Goal: Transaction & Acquisition: Book appointment/travel/reservation

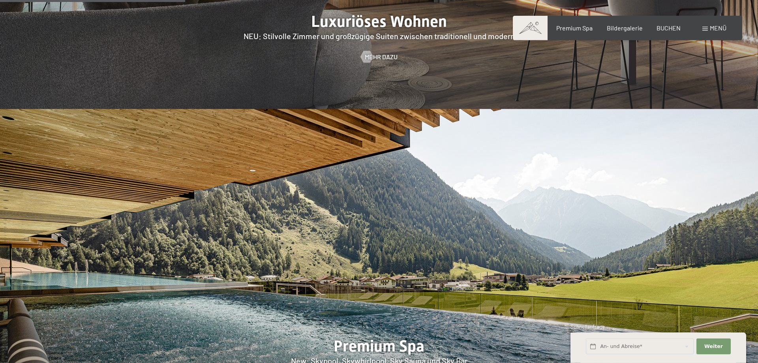
scroll to position [1087, 0]
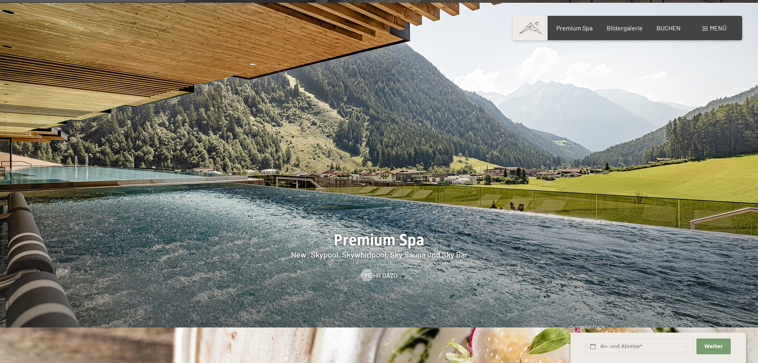
click at [178, 227] on div at bounding box center [379, 165] width 758 height 325
click at [617, 28] on span "Bildergalerie" at bounding box center [625, 27] width 36 height 8
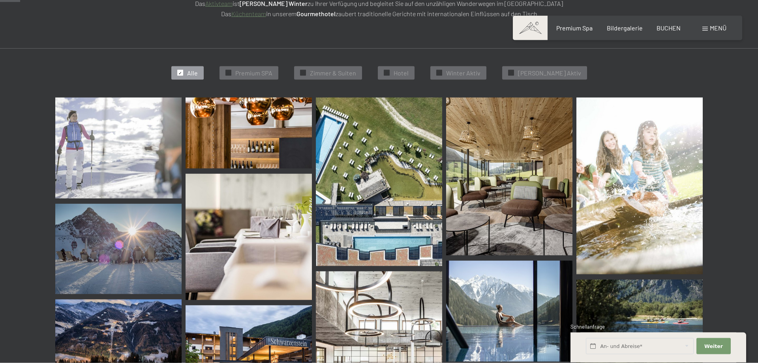
scroll to position [282, 0]
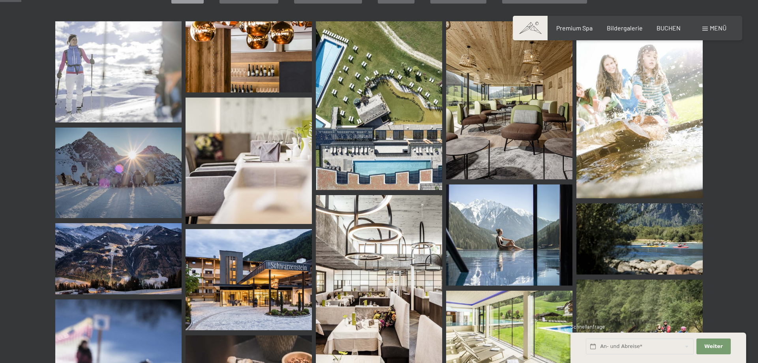
click at [130, 69] on img at bounding box center [118, 71] width 126 height 101
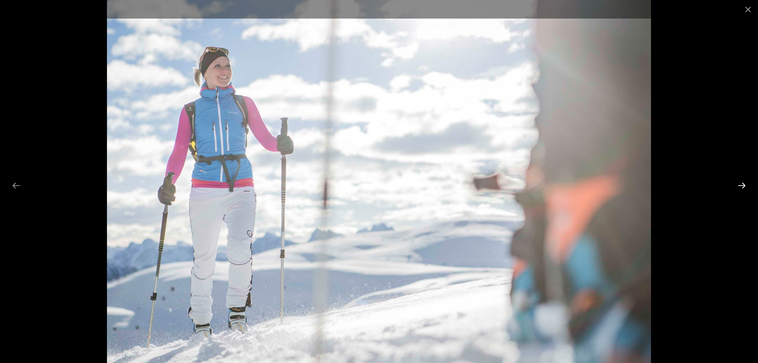
click at [743, 186] on button "Next slide" at bounding box center [742, 185] width 17 height 15
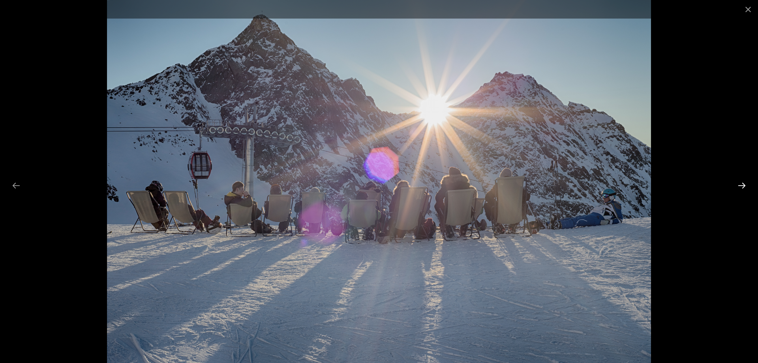
click at [743, 186] on button "Next slide" at bounding box center [742, 185] width 17 height 15
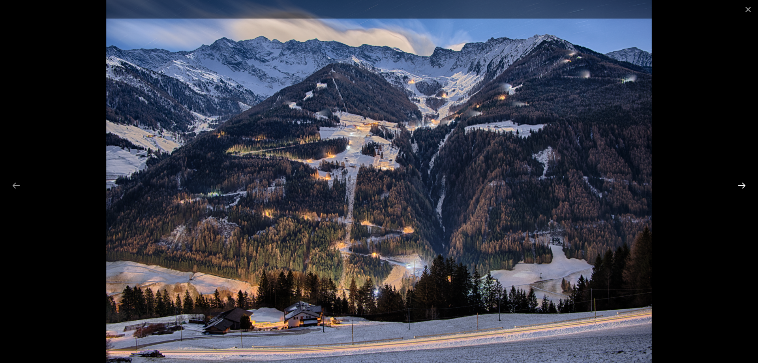
click at [743, 186] on button "Next slide" at bounding box center [742, 185] width 17 height 15
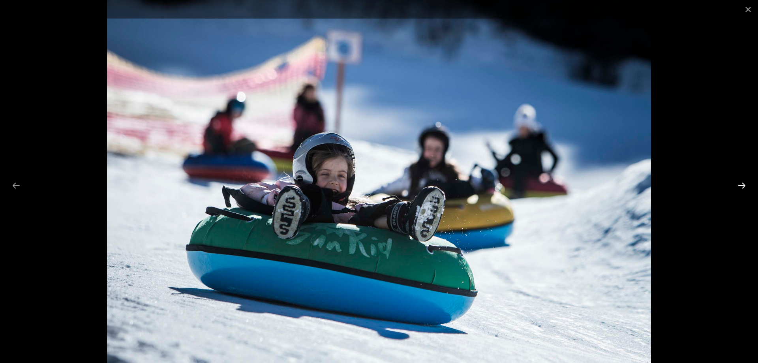
click at [743, 186] on button "Next slide" at bounding box center [742, 185] width 17 height 15
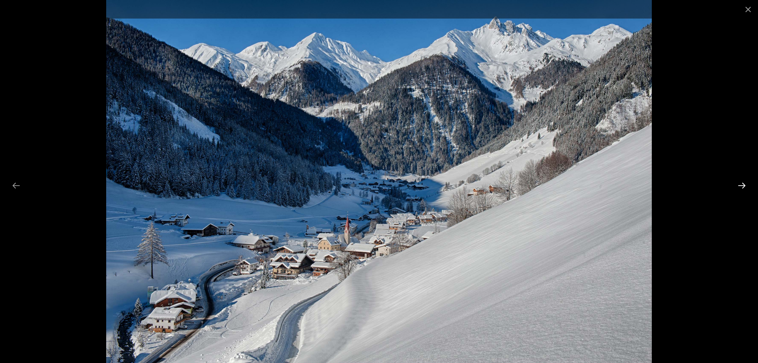
click at [743, 186] on button "Next slide" at bounding box center [742, 185] width 17 height 15
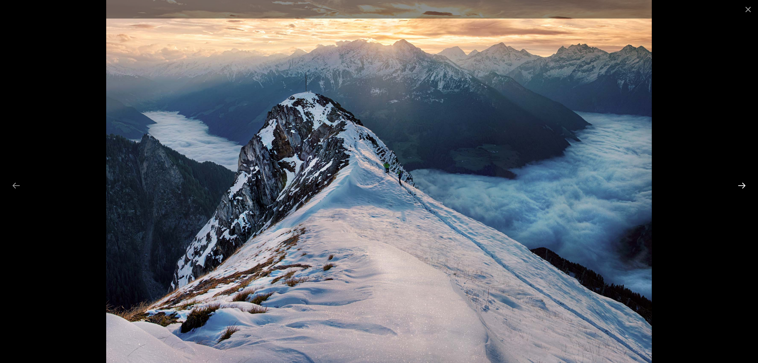
click at [743, 186] on button "Next slide" at bounding box center [742, 185] width 17 height 15
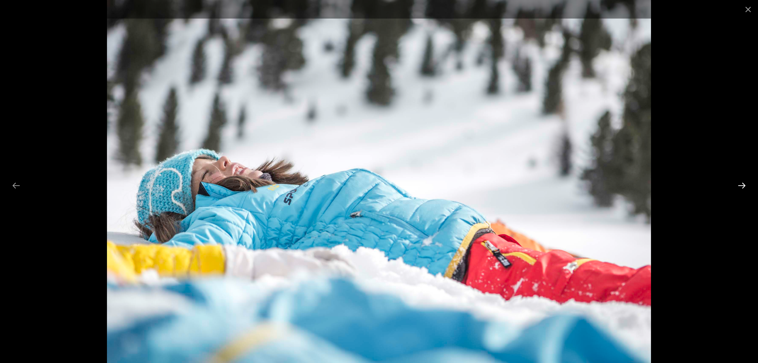
click at [743, 186] on button "Next slide" at bounding box center [742, 185] width 17 height 15
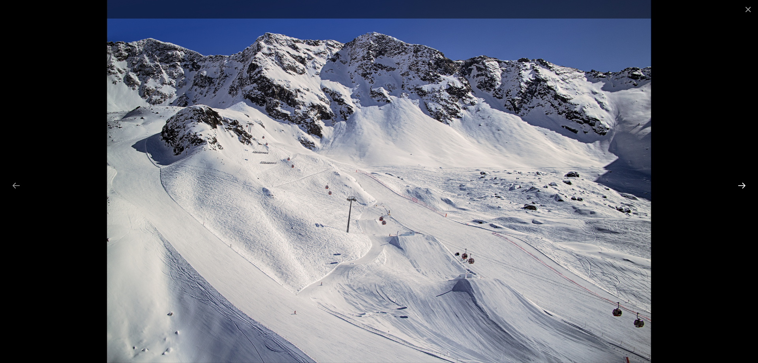
click at [743, 186] on button "Next slide" at bounding box center [742, 185] width 17 height 15
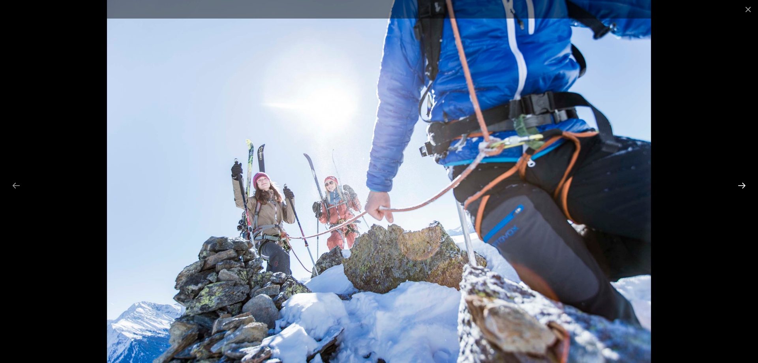
click at [743, 186] on button "Next slide" at bounding box center [742, 185] width 17 height 15
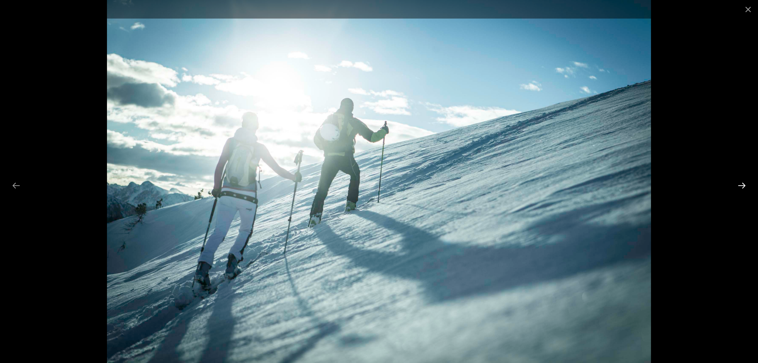
click at [743, 186] on button "Next slide" at bounding box center [742, 185] width 17 height 15
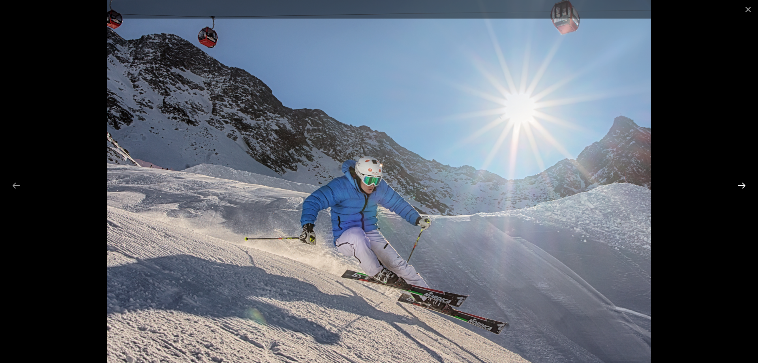
click at [743, 186] on button "Next slide" at bounding box center [742, 185] width 17 height 15
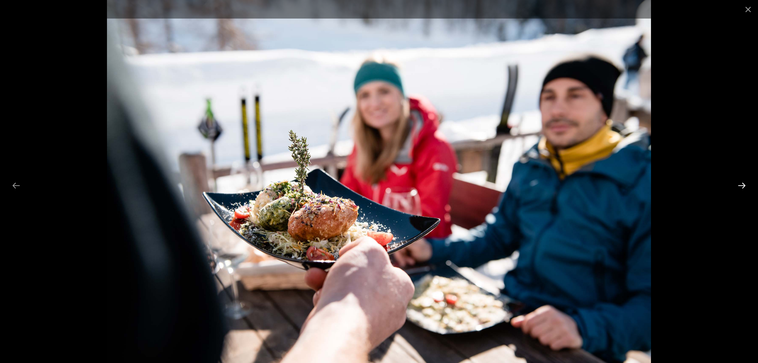
click at [743, 186] on button "Next slide" at bounding box center [742, 185] width 17 height 15
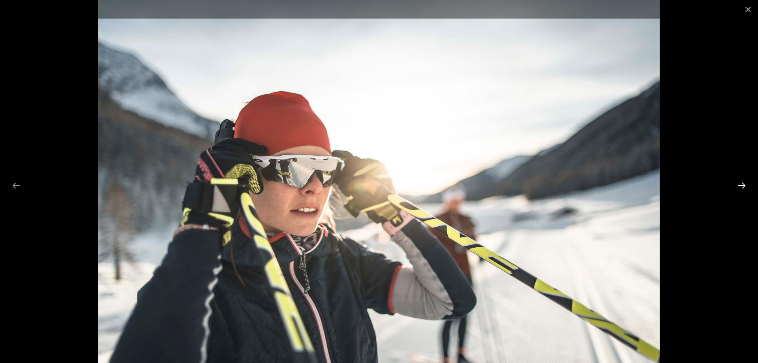
click at [743, 186] on button "Next slide" at bounding box center [742, 185] width 17 height 15
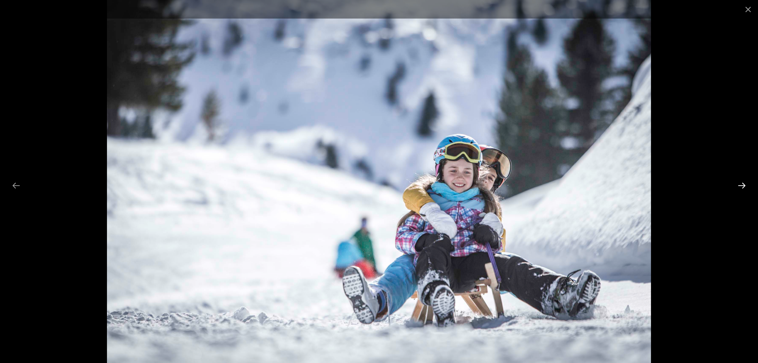
click at [743, 186] on button "Next slide" at bounding box center [742, 185] width 17 height 15
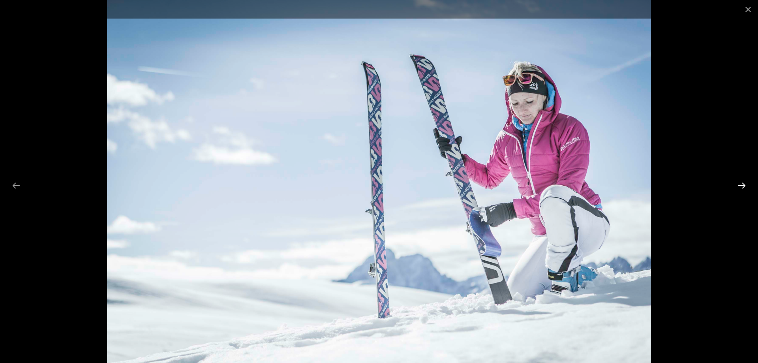
click at [743, 186] on button "Next slide" at bounding box center [742, 185] width 17 height 15
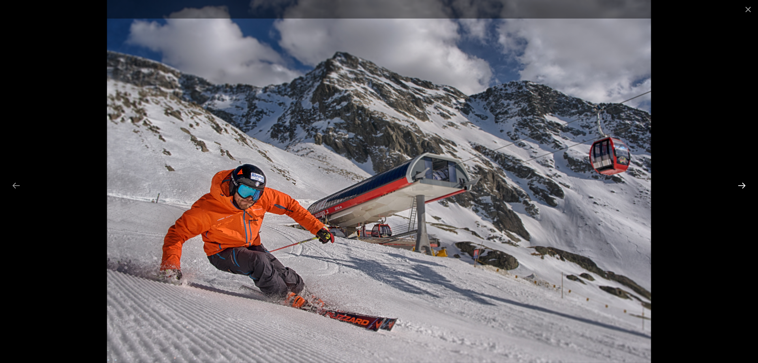
click at [744, 186] on button "Next slide" at bounding box center [742, 185] width 17 height 15
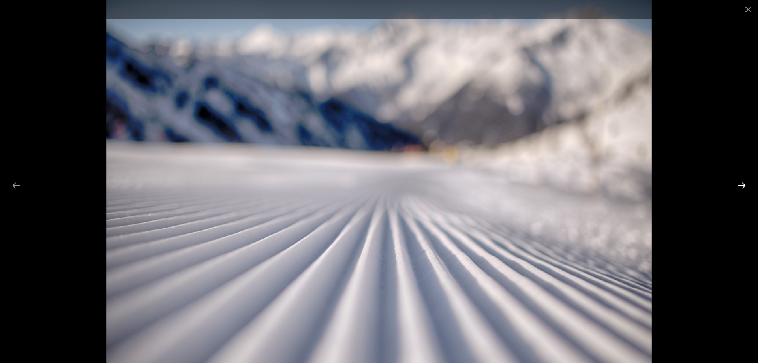
click at [744, 186] on button "Next slide" at bounding box center [742, 185] width 17 height 15
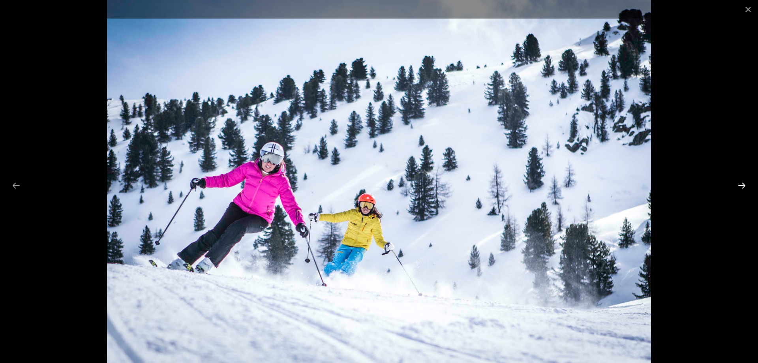
click at [744, 186] on button "Next slide" at bounding box center [742, 185] width 17 height 15
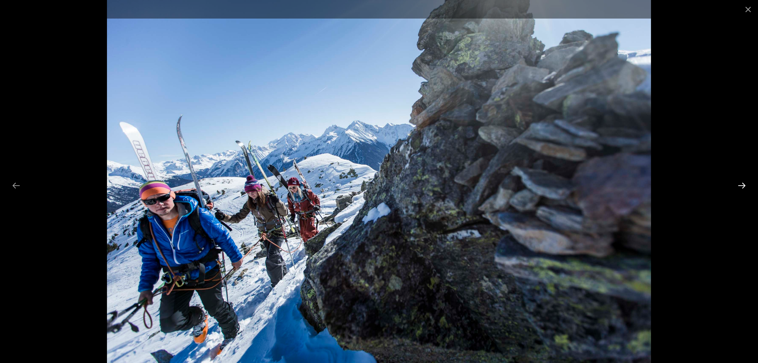
click at [744, 186] on button "Next slide" at bounding box center [742, 185] width 17 height 15
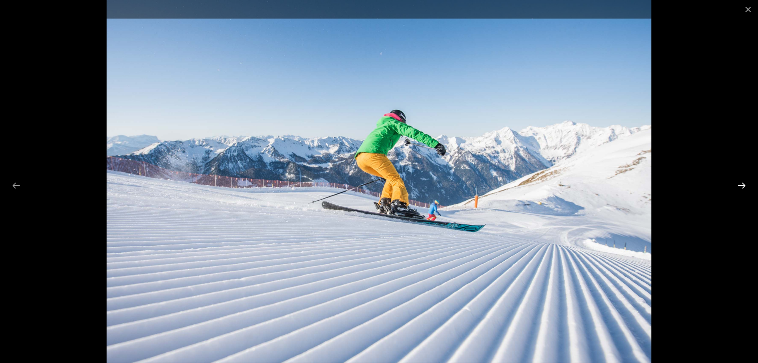
click at [743, 185] on button "Next slide" at bounding box center [742, 185] width 17 height 15
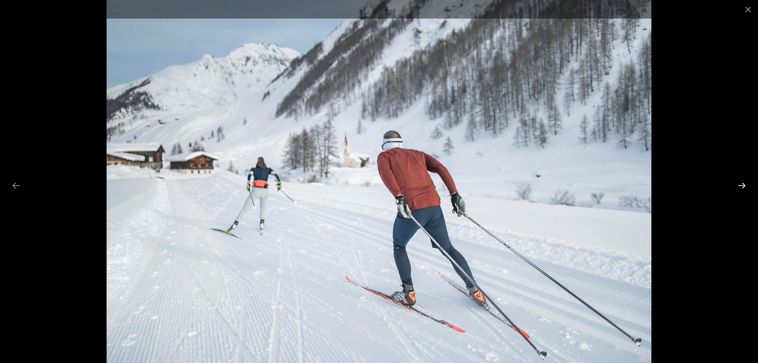
click at [743, 185] on button "Next slide" at bounding box center [742, 185] width 17 height 15
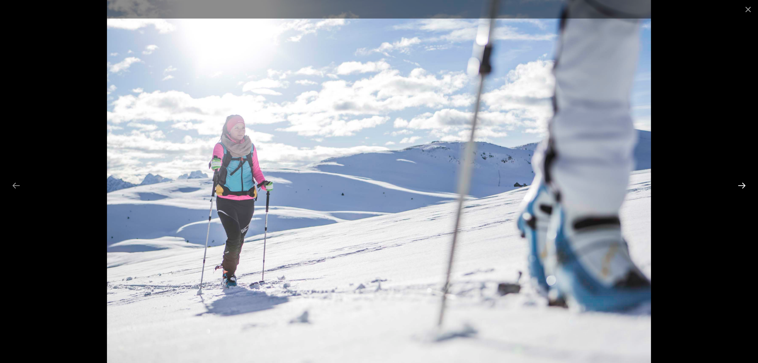
click at [744, 185] on button "Next slide" at bounding box center [742, 185] width 17 height 15
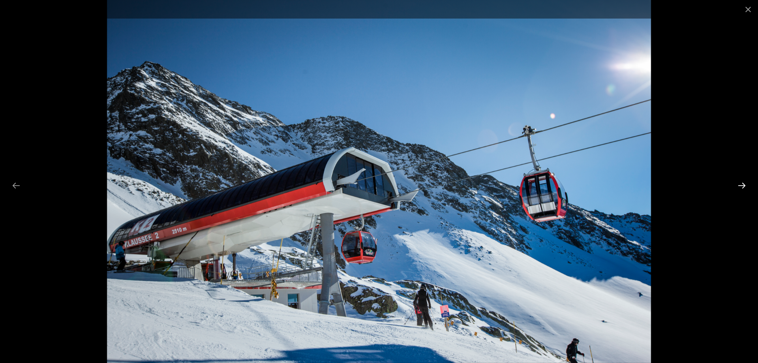
click at [743, 185] on button "Next slide" at bounding box center [742, 185] width 17 height 15
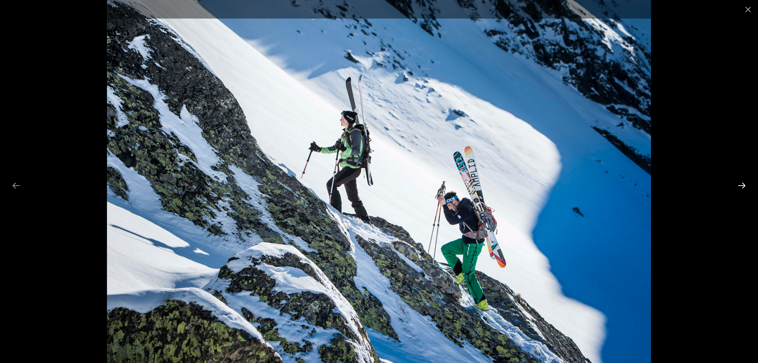
click at [743, 185] on button "Next slide" at bounding box center [742, 185] width 17 height 15
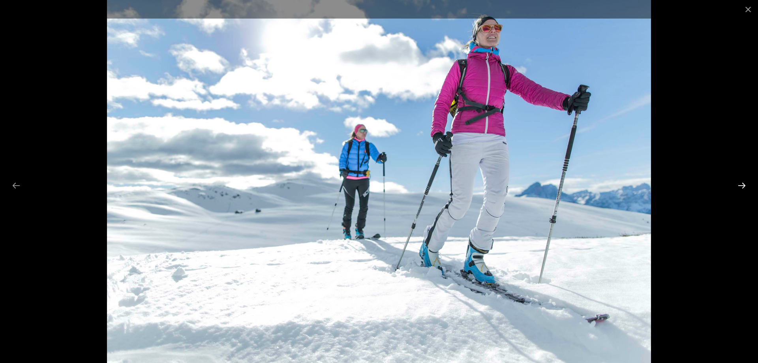
click at [743, 185] on button "Next slide" at bounding box center [742, 185] width 17 height 15
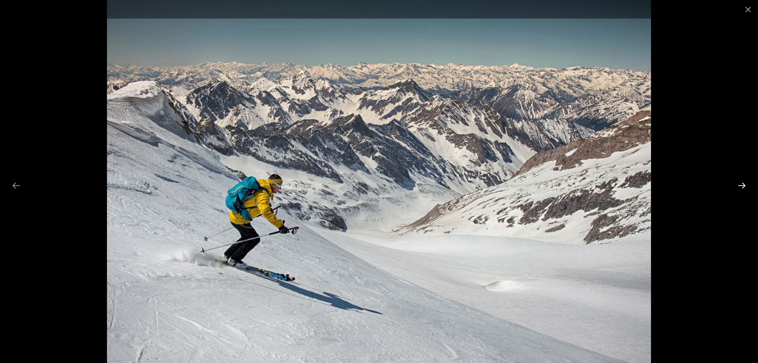
click at [743, 185] on button "Next slide" at bounding box center [742, 185] width 17 height 15
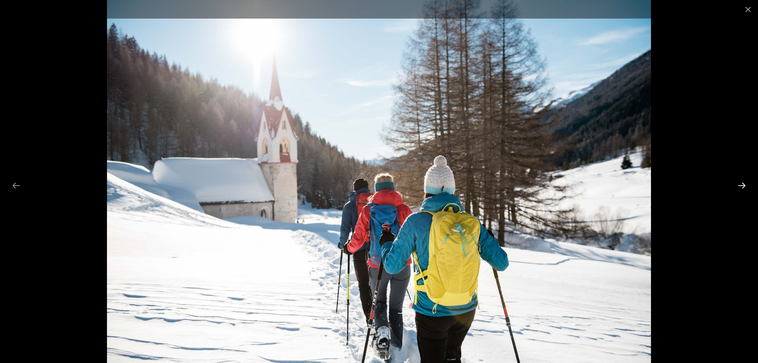
click at [743, 185] on button "Next slide" at bounding box center [742, 185] width 17 height 15
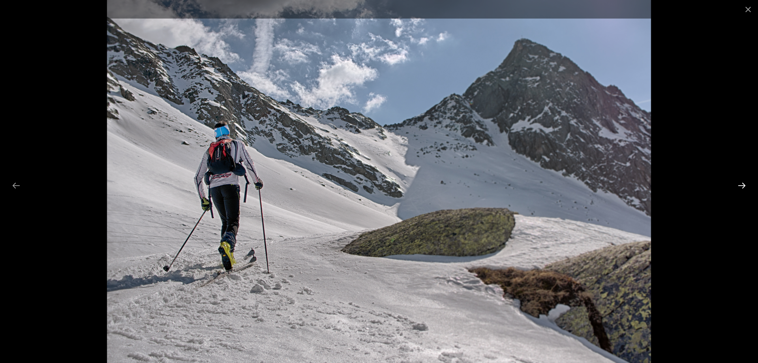
click at [743, 185] on button "Next slide" at bounding box center [742, 185] width 17 height 15
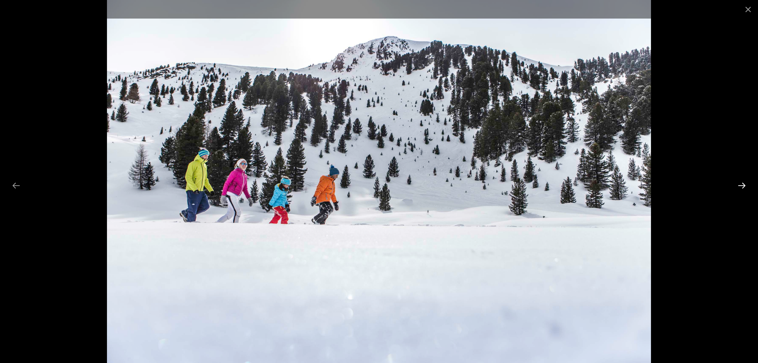
click at [743, 185] on button "Next slide" at bounding box center [742, 185] width 17 height 15
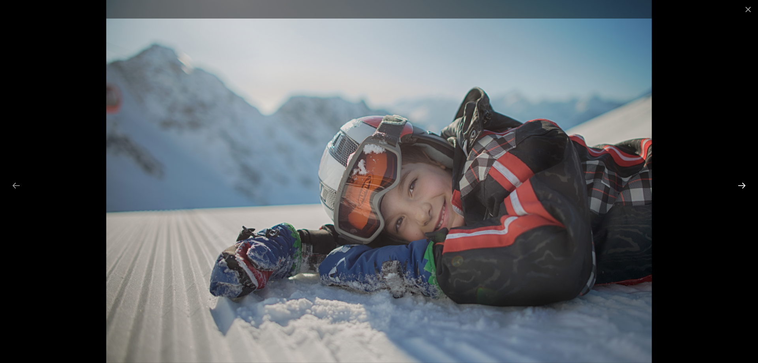
click at [742, 182] on button "Next slide" at bounding box center [742, 185] width 17 height 15
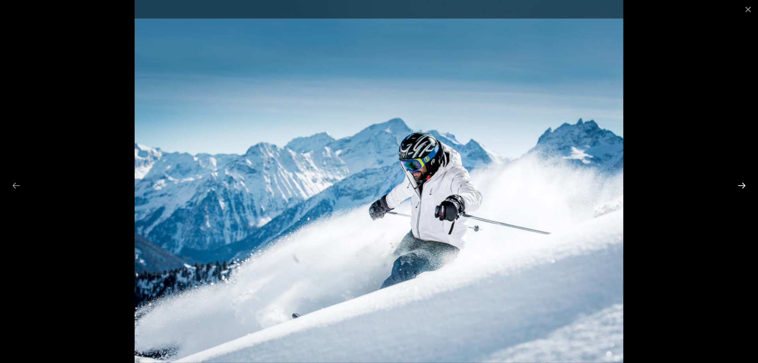
click at [742, 182] on button "Next slide" at bounding box center [742, 185] width 17 height 15
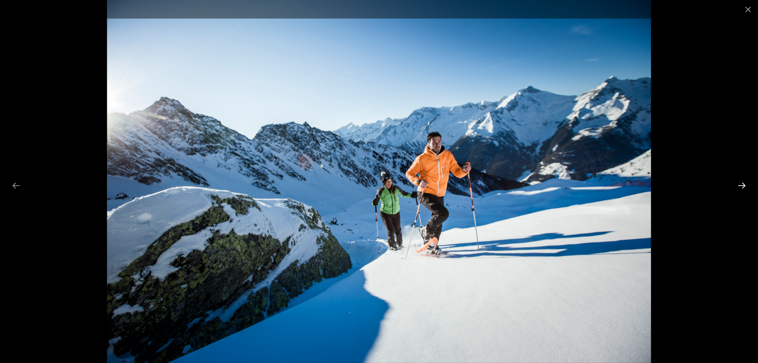
click at [742, 182] on button "Next slide" at bounding box center [742, 185] width 17 height 15
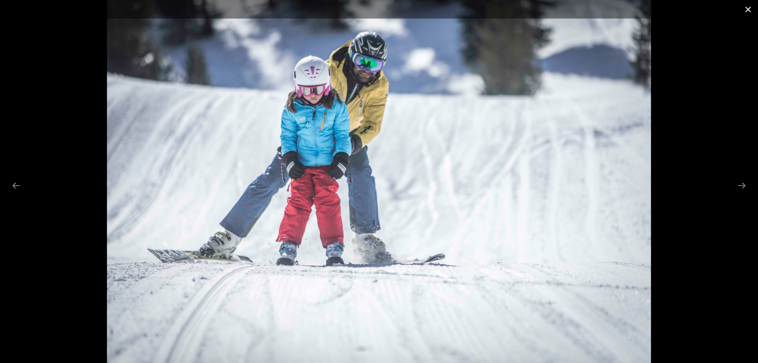
click at [745, 7] on button "Close gallery" at bounding box center [748, 9] width 20 height 19
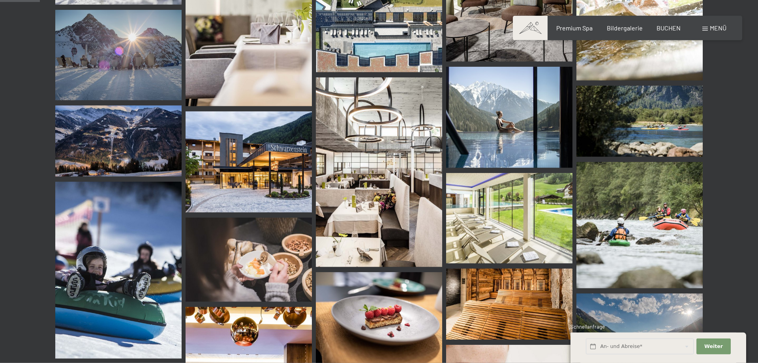
scroll to position [201, 0]
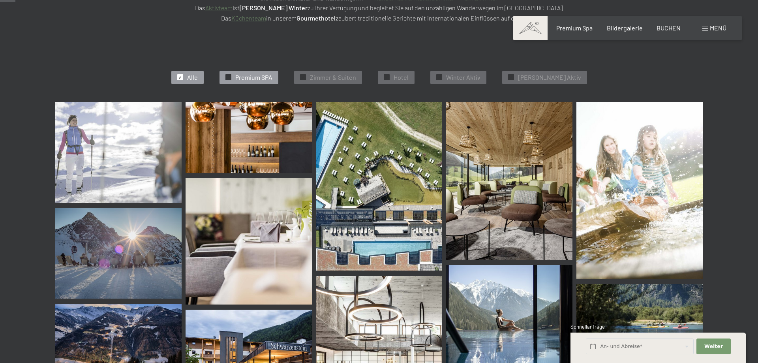
click at [267, 79] on span "Premium SPA" at bounding box center [253, 77] width 37 height 9
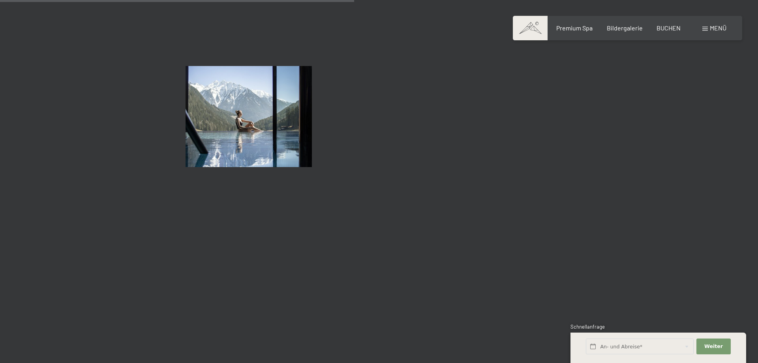
scroll to position [763, 0]
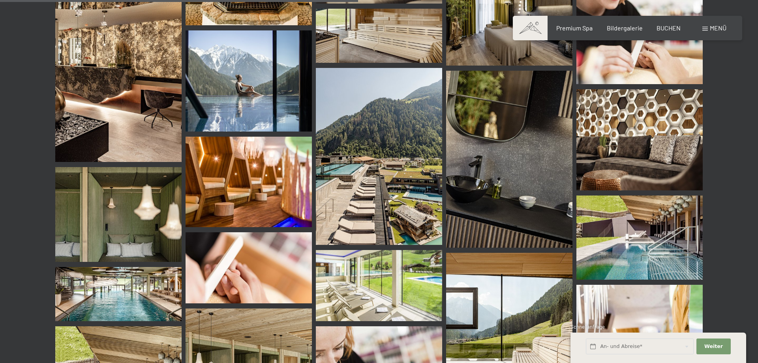
click at [358, 184] on img at bounding box center [379, 156] width 126 height 177
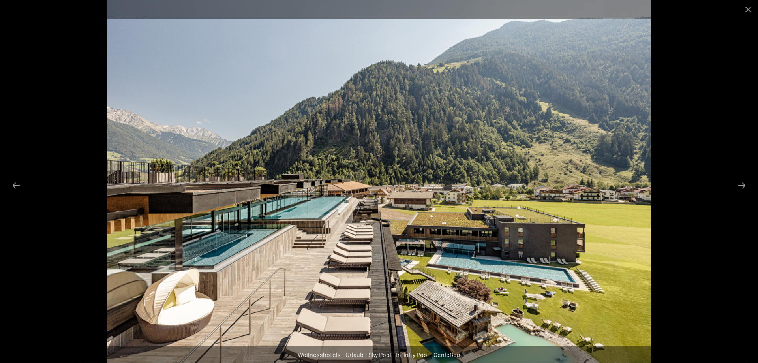
scroll to position [521, 0]
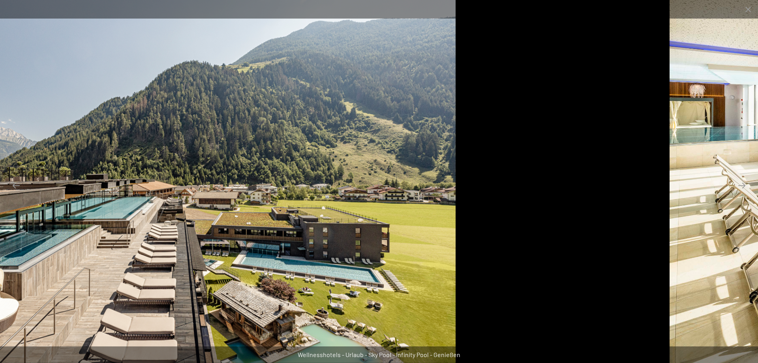
drag, startPoint x: 482, startPoint y: 248, endPoint x: 288, endPoint y: 70, distance: 263.0
click at [289, 69] on img at bounding box center [184, 181] width 544 height 363
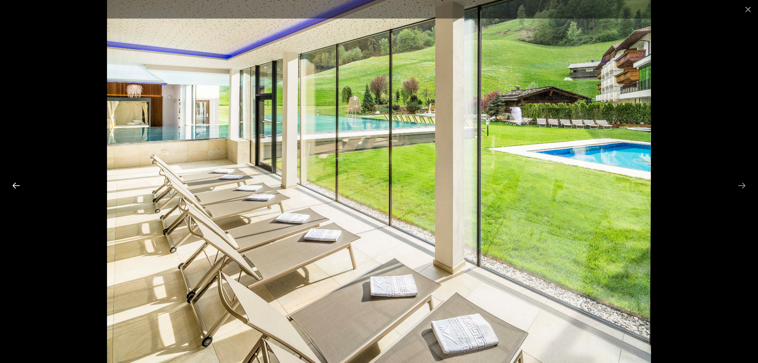
click at [13, 184] on button "Previous slide" at bounding box center [16, 185] width 17 height 15
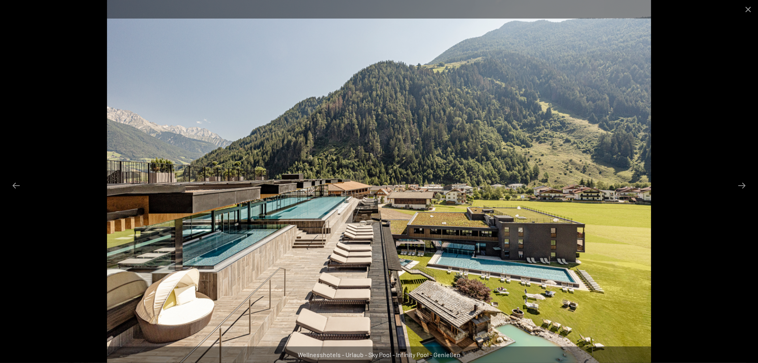
scroll to position [723, 0]
click at [748, 10] on button "Close gallery" at bounding box center [748, 9] width 20 height 19
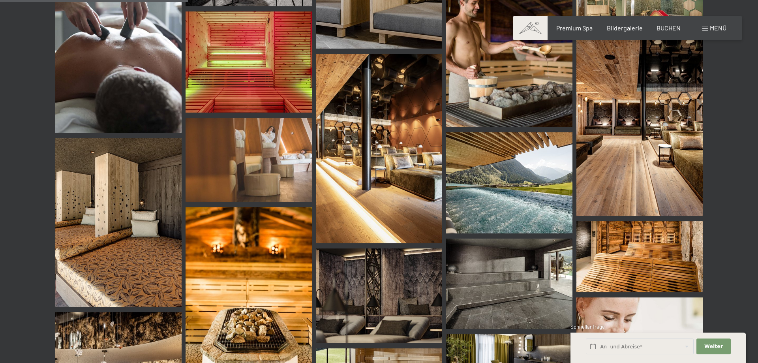
scroll to position [400, 0]
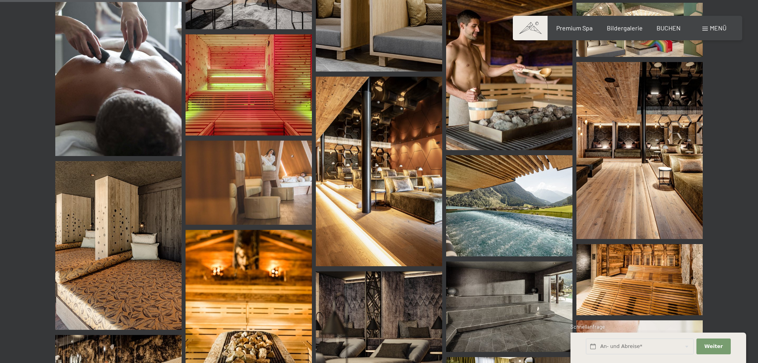
click at [149, 60] on img at bounding box center [118, 67] width 126 height 177
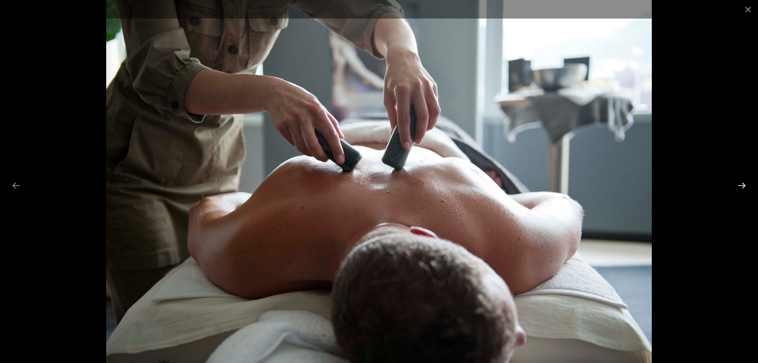
click at [743, 184] on button "Next slide" at bounding box center [742, 185] width 17 height 15
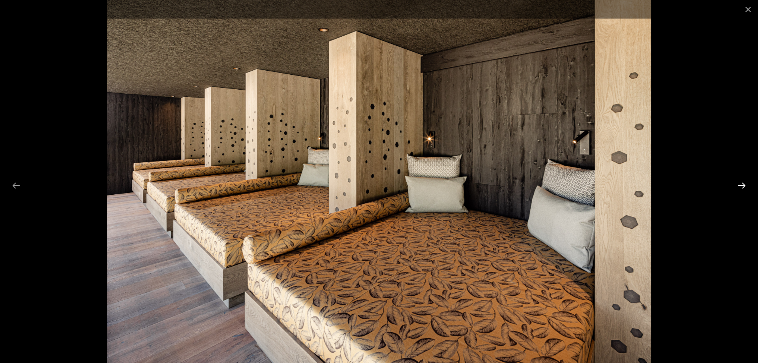
click at [743, 184] on button "Next slide" at bounding box center [742, 185] width 17 height 15
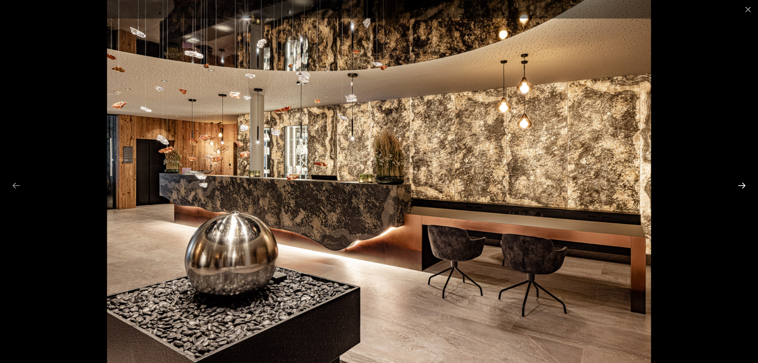
click at [743, 184] on button "Next slide" at bounding box center [742, 185] width 17 height 15
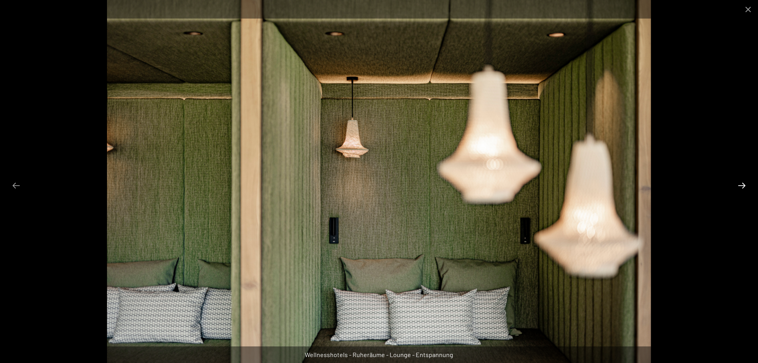
click at [743, 184] on button "Next slide" at bounding box center [742, 185] width 17 height 15
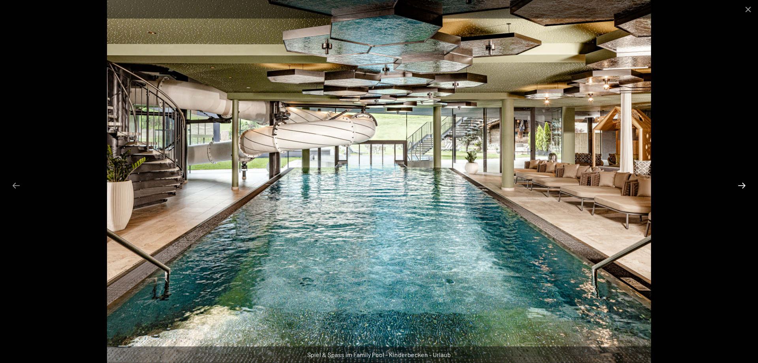
click at [743, 184] on button "Next slide" at bounding box center [742, 185] width 17 height 15
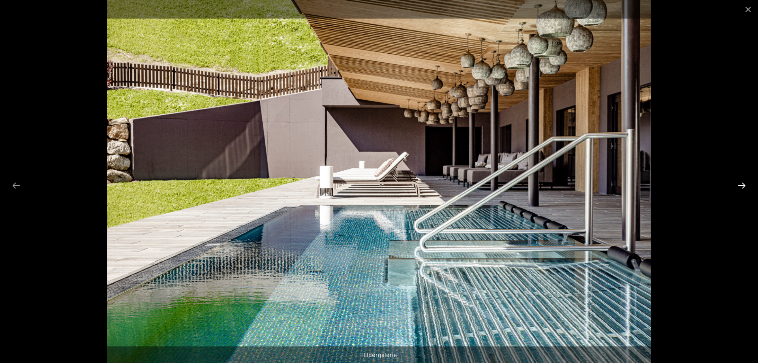
click at [743, 184] on button "Next slide" at bounding box center [742, 185] width 17 height 15
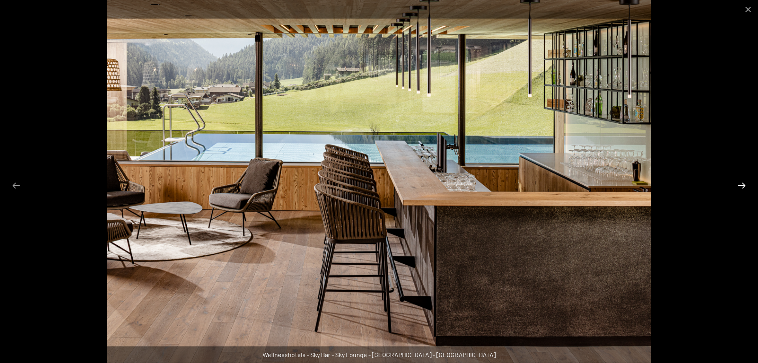
click at [743, 184] on button "Next slide" at bounding box center [742, 185] width 17 height 15
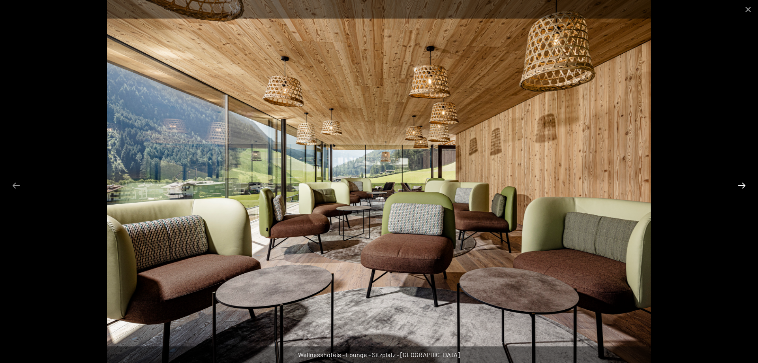
click at [743, 184] on button "Next slide" at bounding box center [742, 185] width 17 height 15
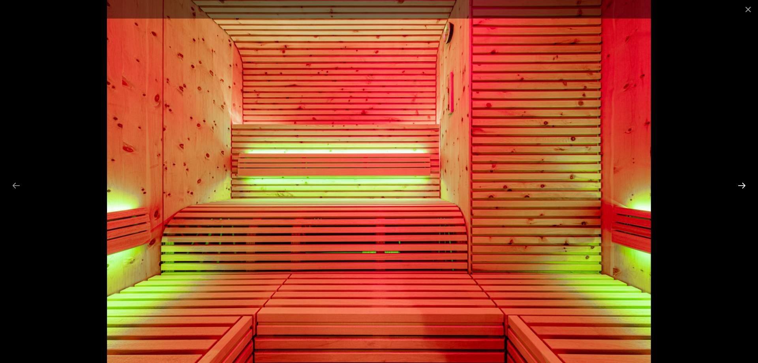
click at [743, 184] on button "Next slide" at bounding box center [742, 185] width 17 height 15
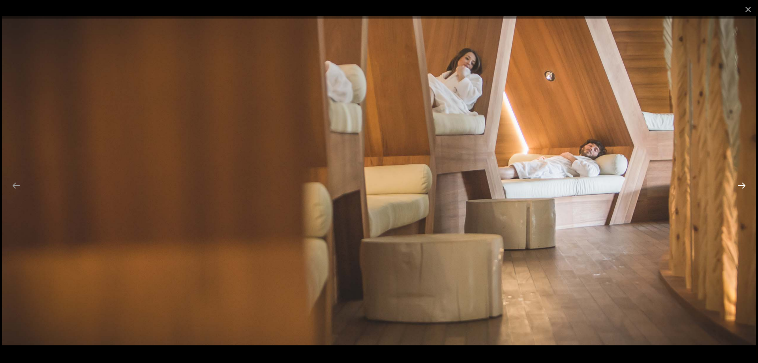
click at [743, 184] on button "Next slide" at bounding box center [742, 185] width 17 height 15
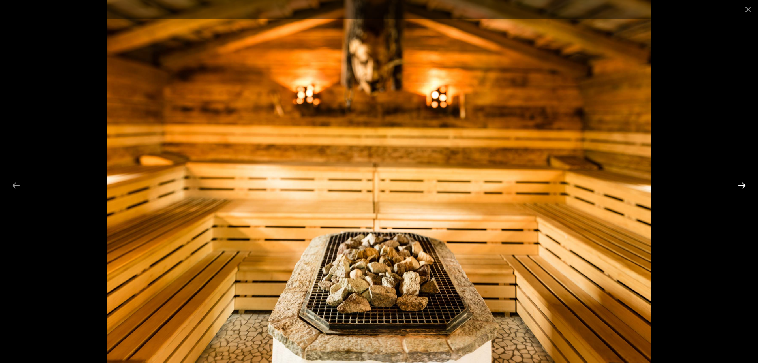
click at [743, 184] on button "Next slide" at bounding box center [742, 185] width 17 height 15
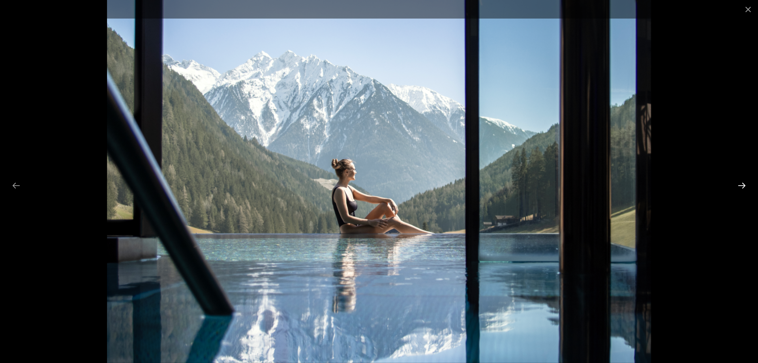
click at [743, 184] on button "Next slide" at bounding box center [742, 185] width 17 height 15
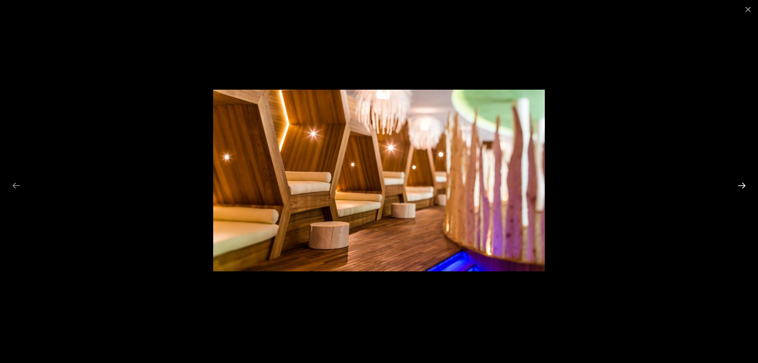
click at [743, 184] on button "Next slide" at bounding box center [742, 185] width 17 height 15
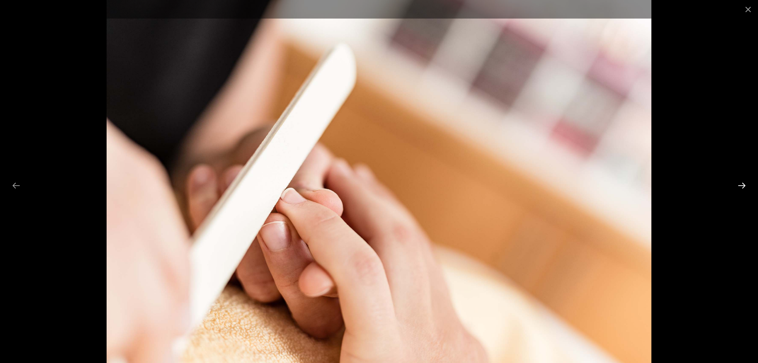
click at [743, 184] on button "Next slide" at bounding box center [742, 185] width 17 height 15
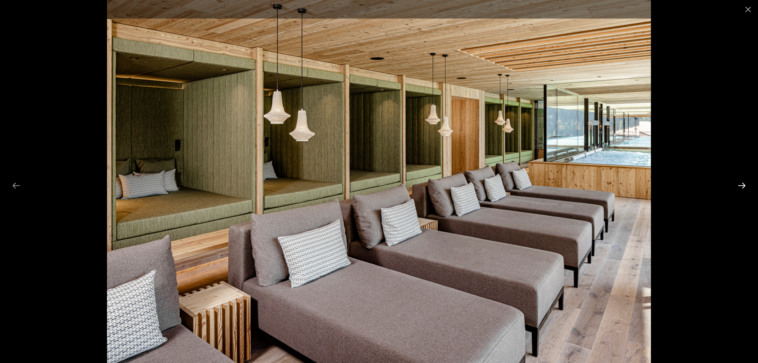
click at [743, 184] on button "Next slide" at bounding box center [742, 185] width 17 height 15
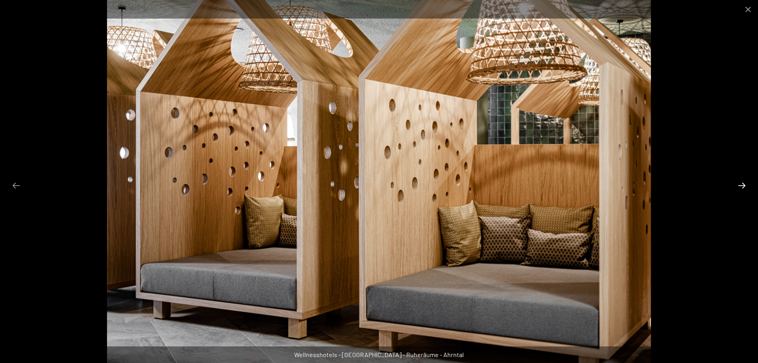
click at [743, 184] on button "Next slide" at bounding box center [742, 185] width 17 height 15
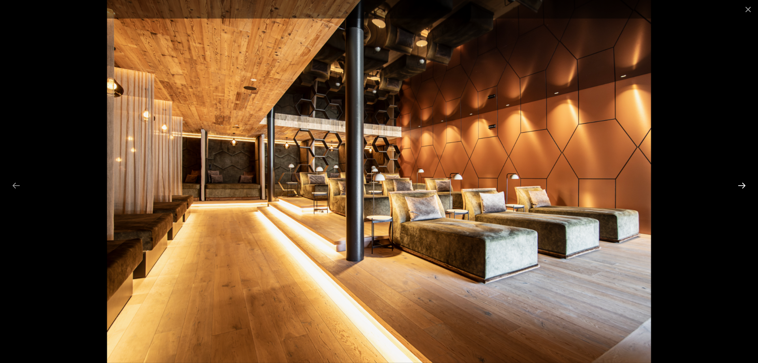
click at [743, 184] on button "Next slide" at bounding box center [742, 185] width 17 height 15
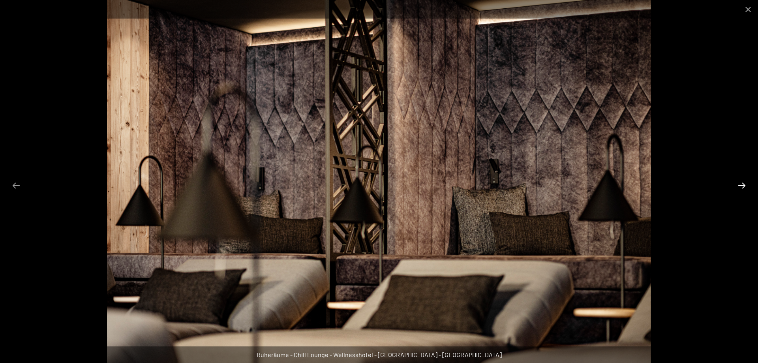
click at [743, 184] on button "Next slide" at bounding box center [742, 185] width 17 height 15
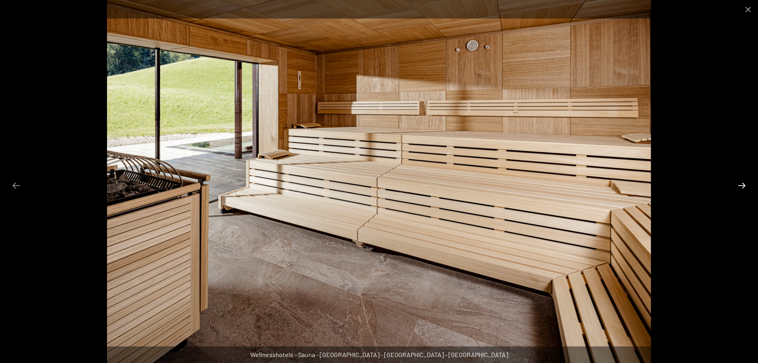
click at [743, 184] on button "Next slide" at bounding box center [742, 185] width 17 height 15
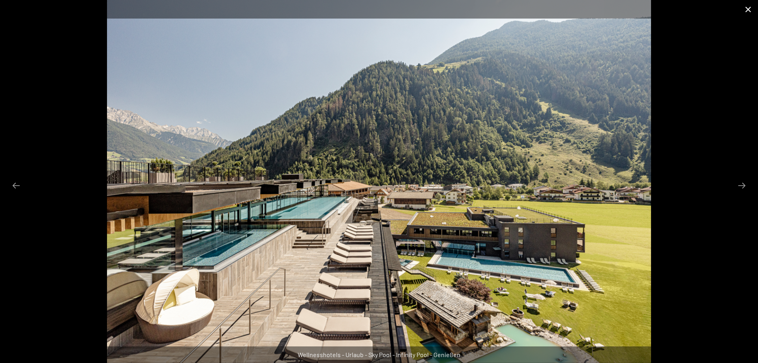
click at [747, 8] on button "Close gallery" at bounding box center [748, 9] width 20 height 19
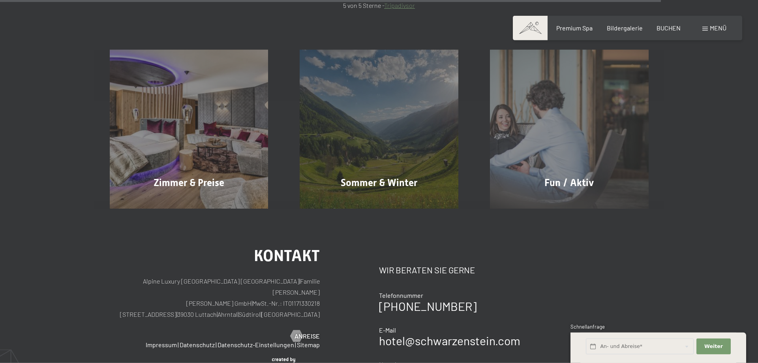
scroll to position [1447, 0]
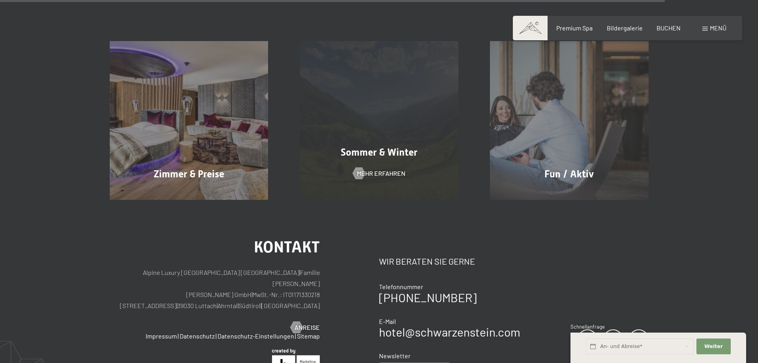
click at [370, 167] on div "Sommer & Winter Mehr erfahren" at bounding box center [379, 120] width 190 height 159
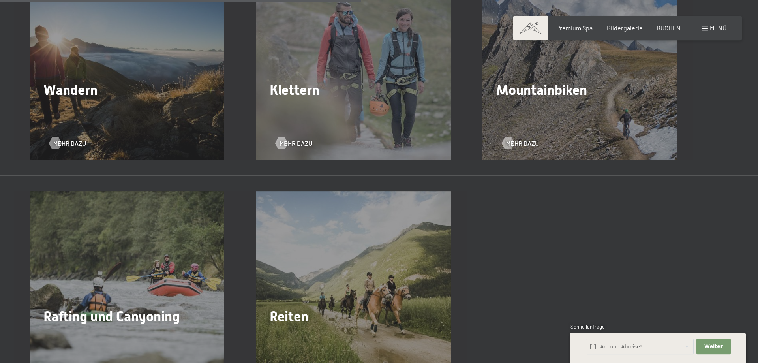
scroll to position [1329, 0]
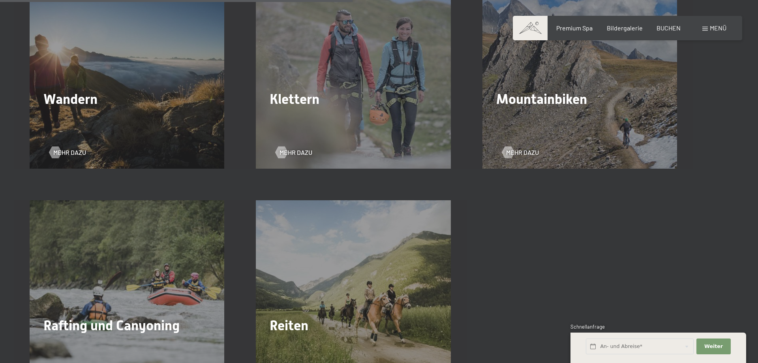
click at [149, 127] on div "Wandern Mehr dazu" at bounding box center [127, 71] width 226 height 195
click at [77, 103] on span "Wandern" at bounding box center [70, 99] width 54 height 16
click at [71, 150] on span "Mehr dazu" at bounding box center [77, 152] width 33 height 9
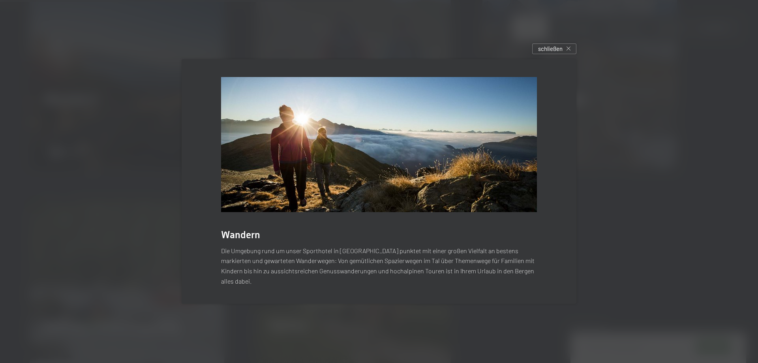
click at [351, 233] on div "Wandern Die Umgebung rund um unser Sporthotel in Südtirol punktet mit einer gro…" at bounding box center [379, 181] width 395 height 244
drag, startPoint x: 454, startPoint y: 138, endPoint x: 458, endPoint y: 136, distance: 4.8
click at [454, 138] on img at bounding box center [379, 144] width 316 height 135
click at [569, 51] on icon at bounding box center [569, 49] width 4 height 4
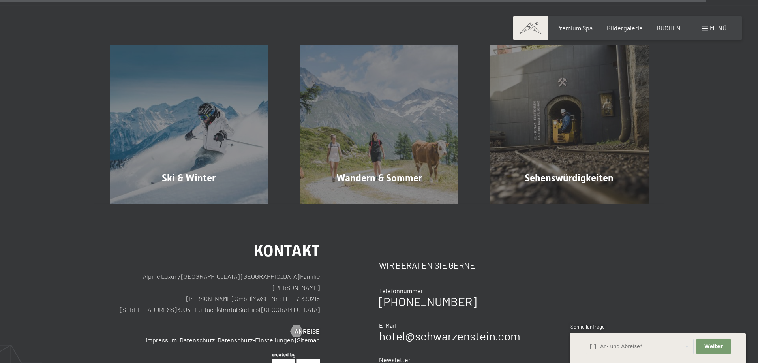
scroll to position [2732, 0]
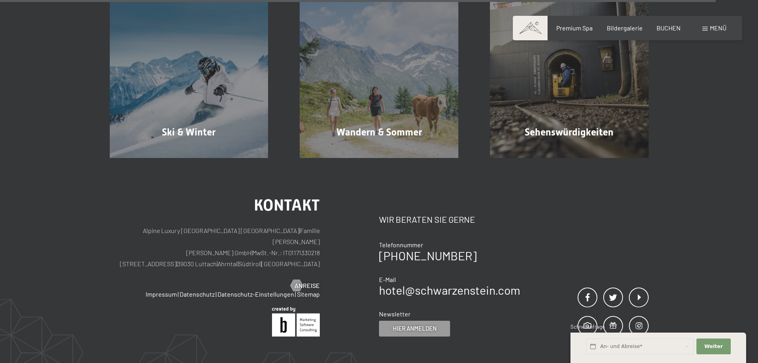
drag, startPoint x: 175, startPoint y: 253, endPoint x: 275, endPoint y: 264, distance: 101.3
click at [275, 264] on div "Kontakt Alpine Luxury SPA Resort SCHWARZENSTEIN | Familie Zimmerhofer Otmar Zim…" at bounding box center [215, 243] width 210 height 92
copy p "Dorfstraße 11 | 39030 Luttach | Ahrntal"
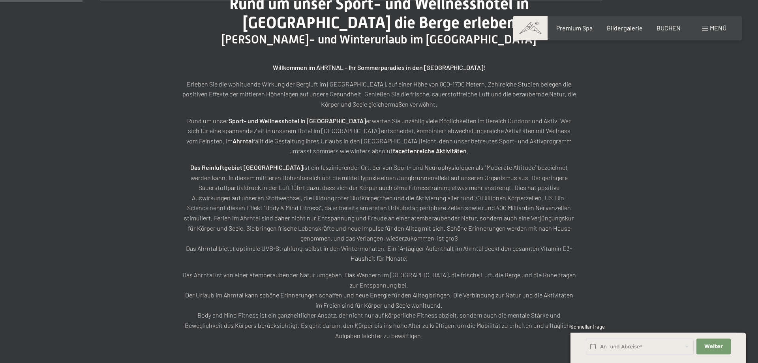
scroll to position [315, 0]
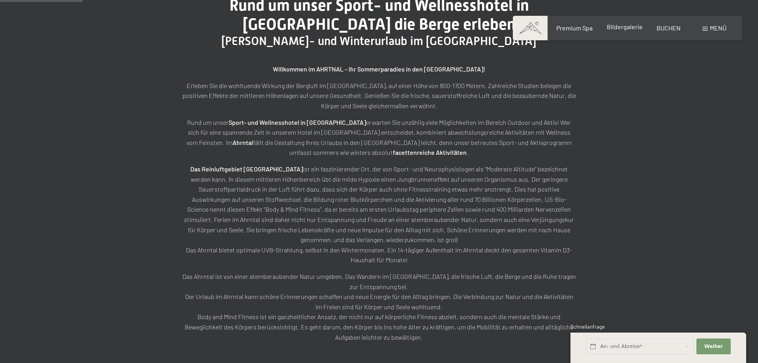
click at [625, 29] on span "Bildergalerie" at bounding box center [625, 27] width 36 height 8
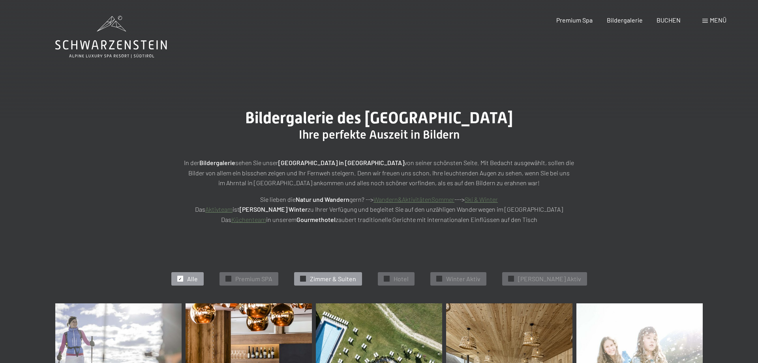
click at [356, 279] on span "Zimmer & Suiten" at bounding box center [333, 278] width 46 height 9
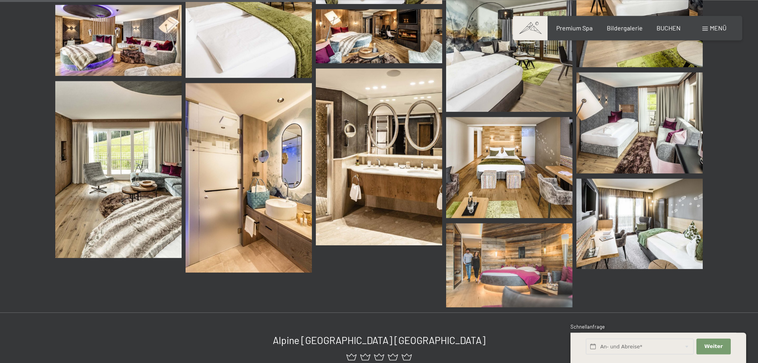
scroll to position [400, 0]
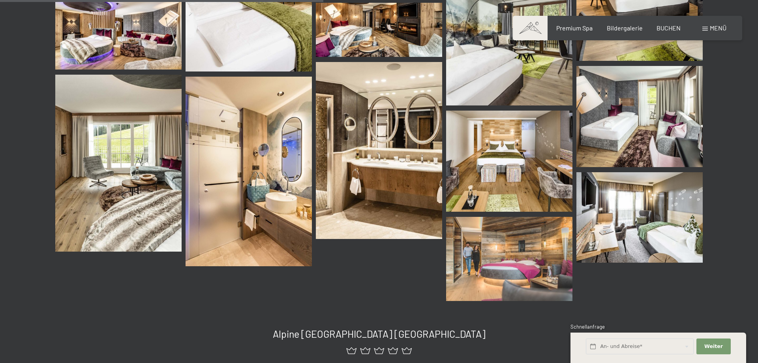
click at [123, 155] on img at bounding box center [118, 163] width 126 height 177
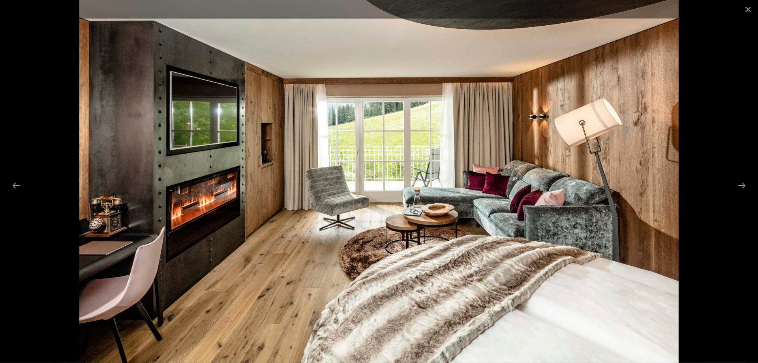
scroll to position [78, 0]
click at [747, 10] on button "Close gallery" at bounding box center [748, 9] width 20 height 19
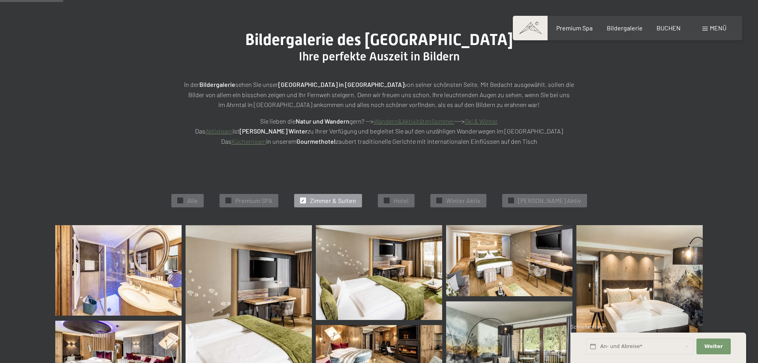
scroll to position [0, 0]
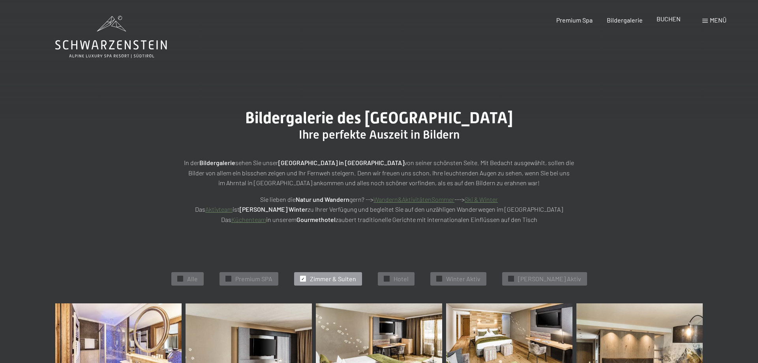
click at [672, 22] on span "BUCHEN" at bounding box center [669, 19] width 24 height 8
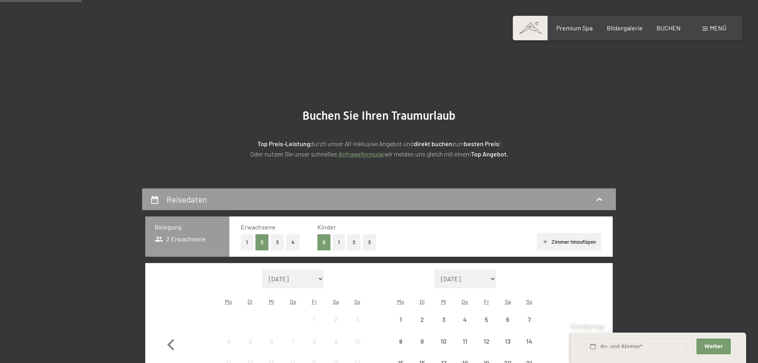
scroll to position [121, 0]
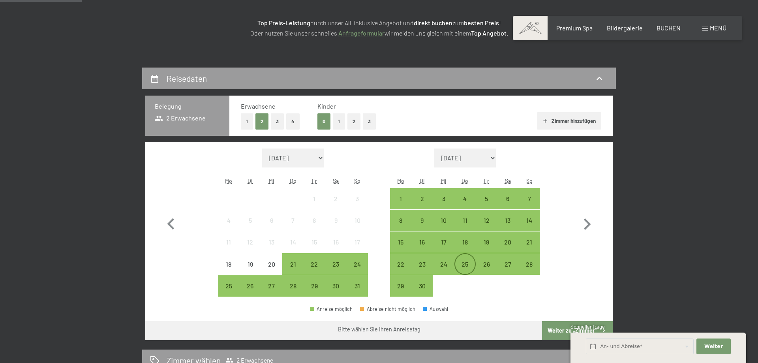
click at [464, 263] on div "25" at bounding box center [465, 271] width 20 height 20
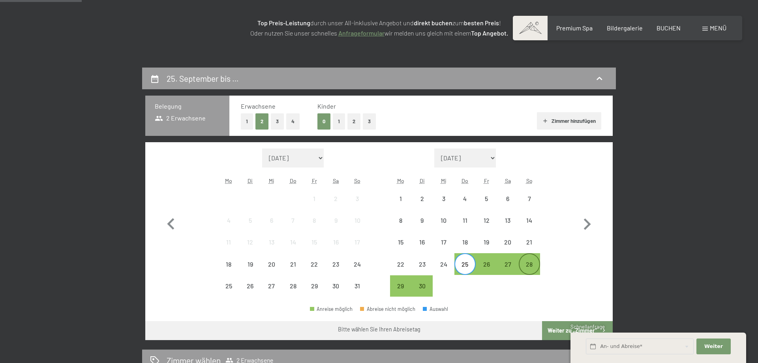
click at [531, 267] on div "28" at bounding box center [530, 271] width 20 height 20
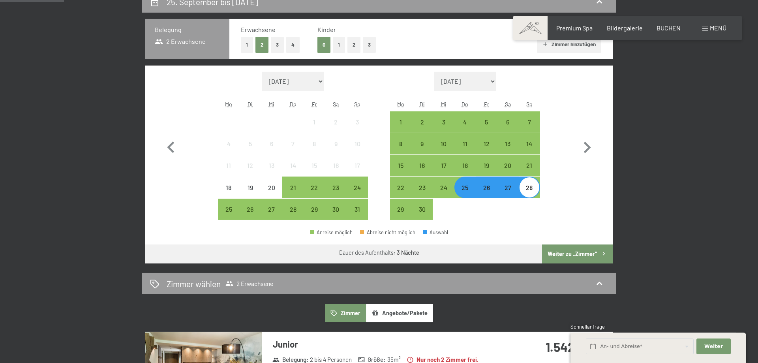
scroll to position [201, 0]
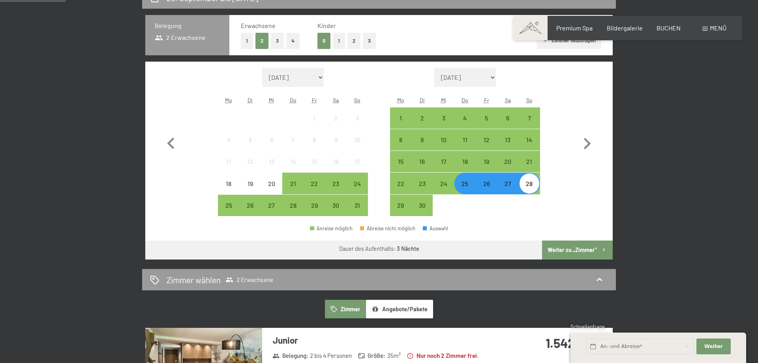
click at [247, 35] on button "1" at bounding box center [247, 41] width 12 height 16
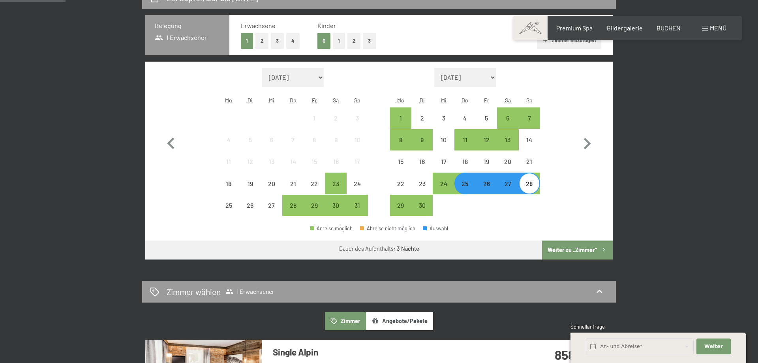
click at [571, 250] on button "Weiter zu „Zimmer“" at bounding box center [577, 249] width 71 height 19
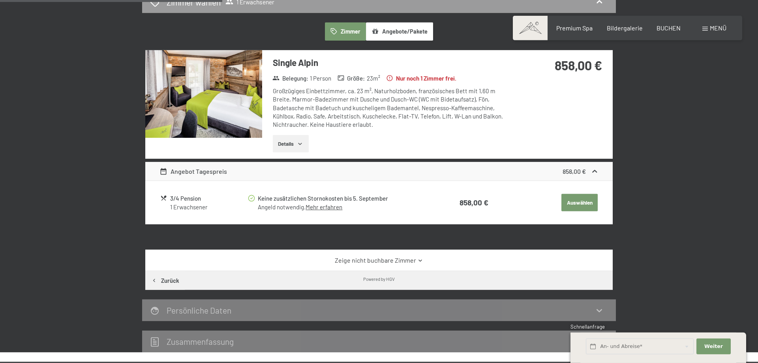
scroll to position [269, 0]
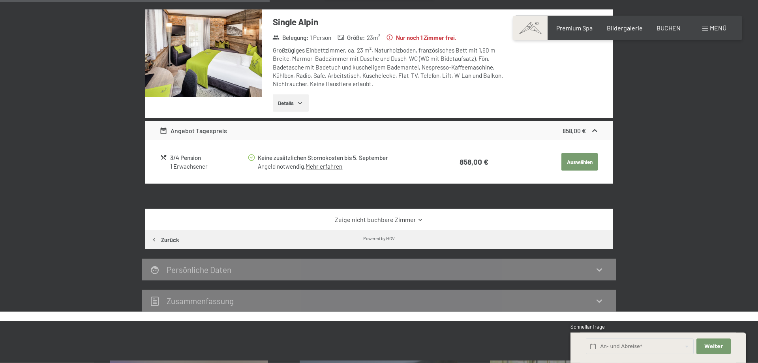
click at [397, 218] on link "Zeige nicht buchbare Zimmer" at bounding box center [379, 219] width 439 height 9
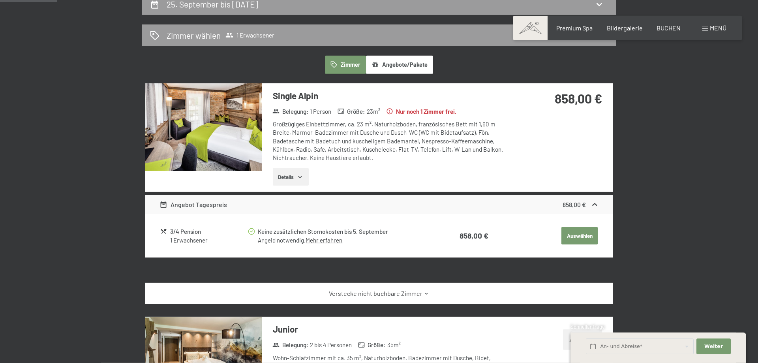
scroll to position [188, 0]
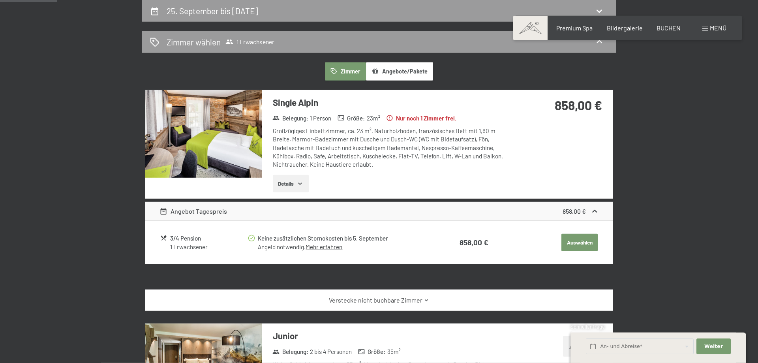
click at [297, 180] on button "Details" at bounding box center [291, 183] width 36 height 17
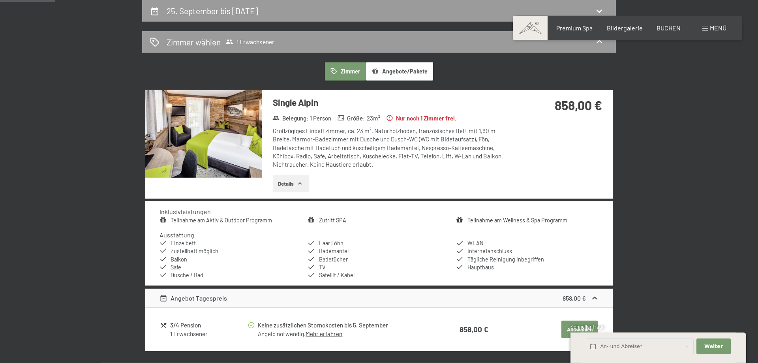
click at [233, 143] on img at bounding box center [203, 134] width 117 height 88
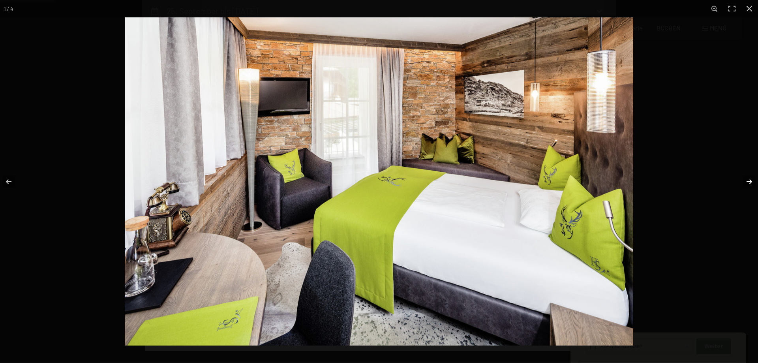
click at [751, 181] on button "button" at bounding box center [744, 181] width 28 height 39
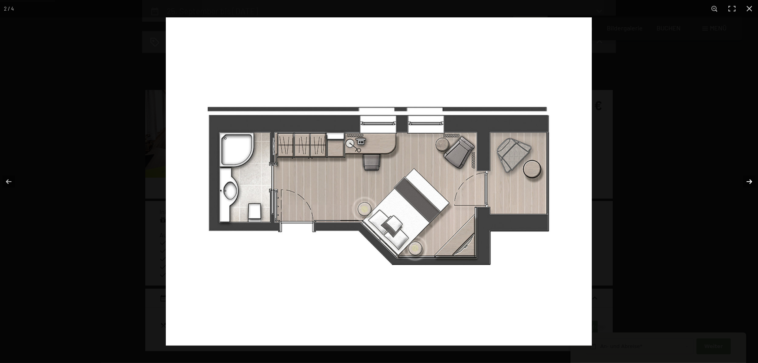
click at [749, 177] on button "button" at bounding box center [744, 181] width 28 height 39
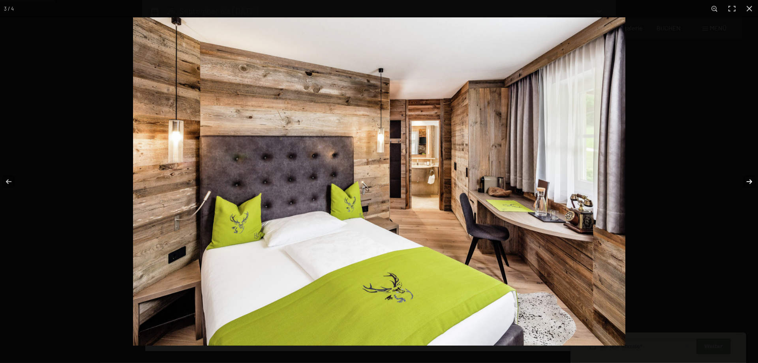
click at [750, 181] on button "button" at bounding box center [744, 181] width 28 height 39
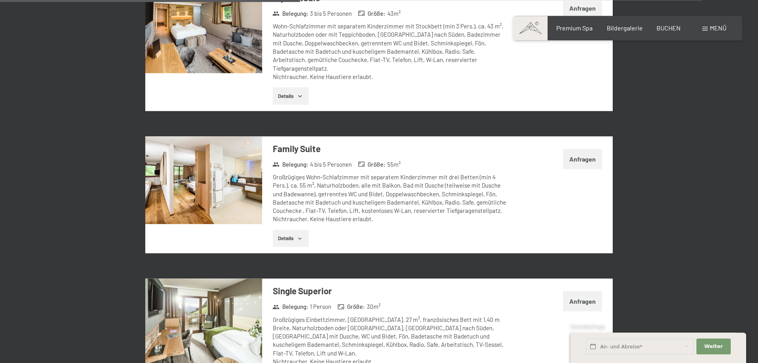
scroll to position [1074, 0]
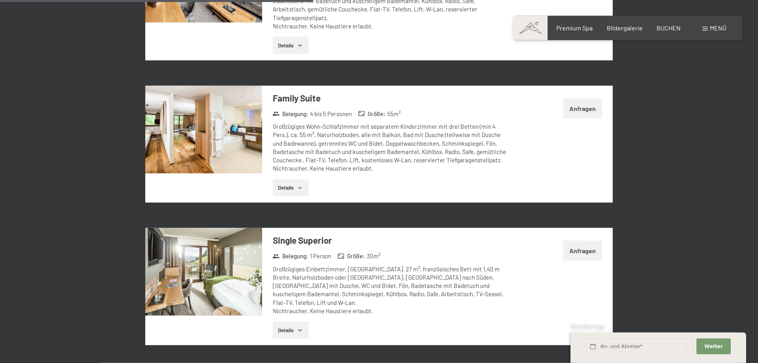
click at [223, 273] on img at bounding box center [203, 272] width 117 height 88
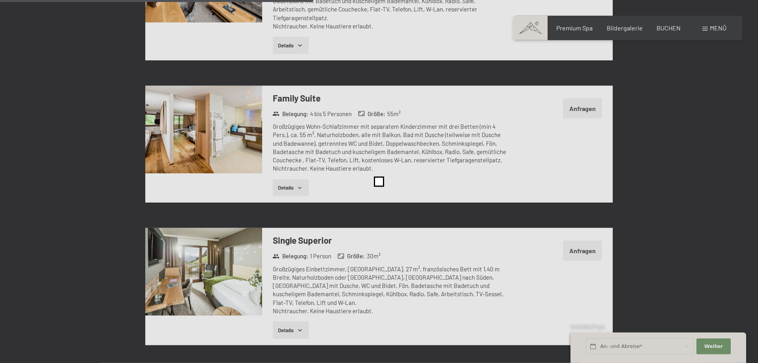
scroll to position [1074, 0]
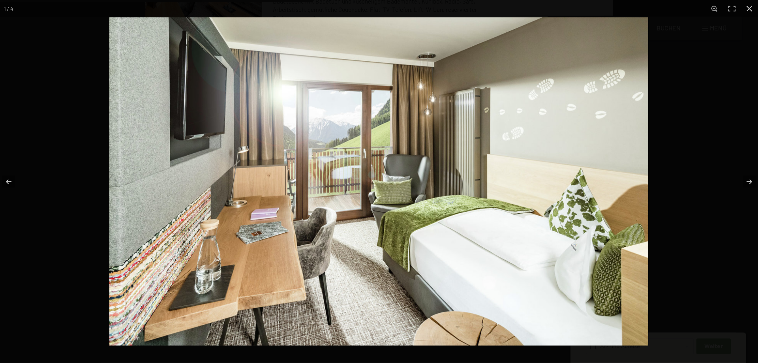
click at [472, 186] on img at bounding box center [378, 181] width 539 height 328
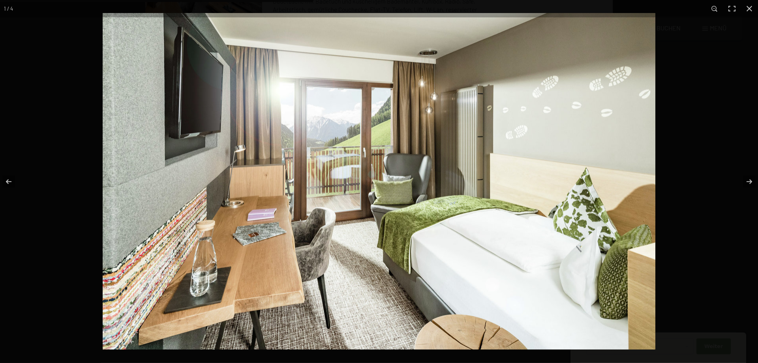
click at [388, 182] on img at bounding box center [379, 181] width 553 height 336
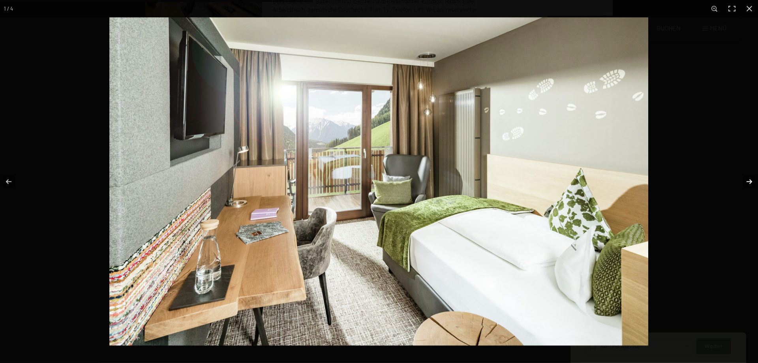
click at [751, 181] on button "button" at bounding box center [744, 181] width 28 height 39
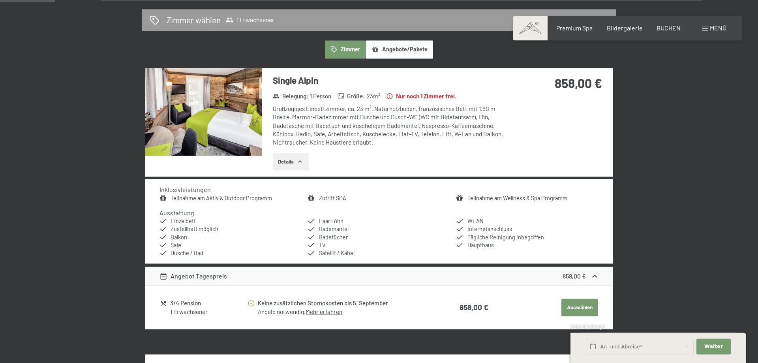
scroll to position [188, 0]
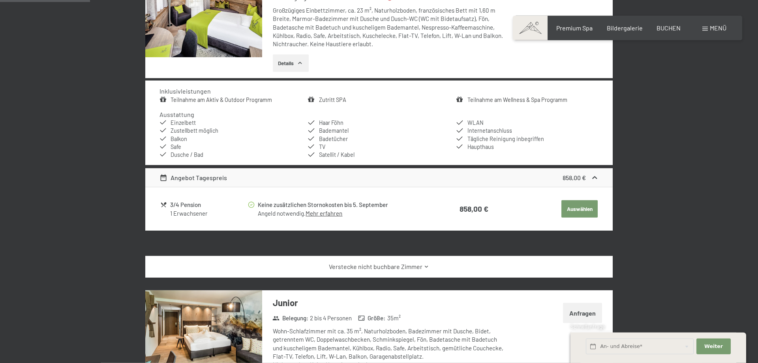
click at [589, 205] on button "Auswählen" at bounding box center [579, 208] width 36 height 17
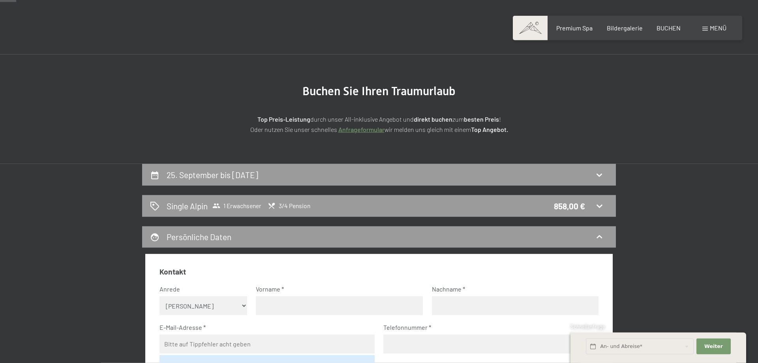
scroll to position [40, 0]
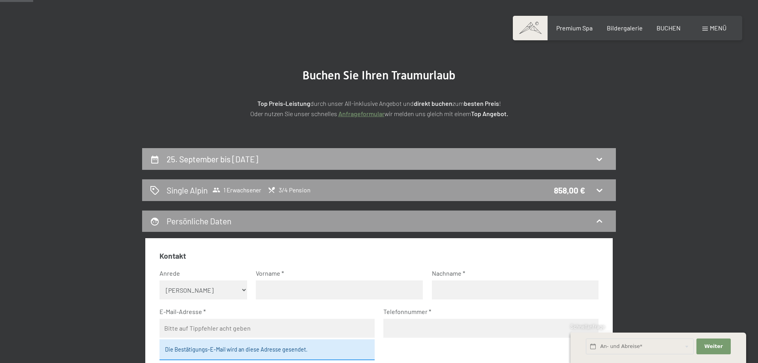
click at [602, 159] on icon at bounding box center [599, 158] width 9 height 9
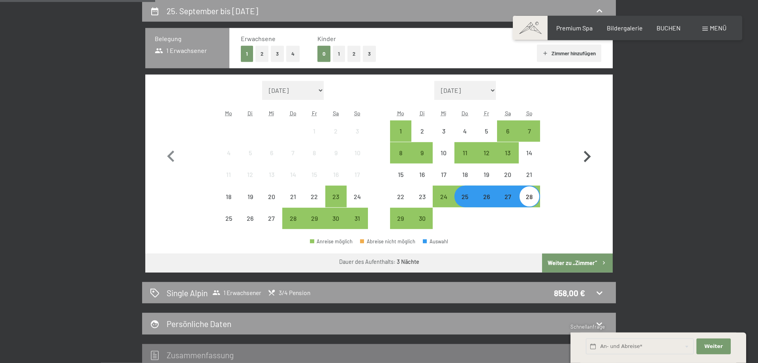
click at [588, 155] on icon "button" at bounding box center [587, 156] width 7 height 11
select select "2025-09-01"
select select "2025-10-01"
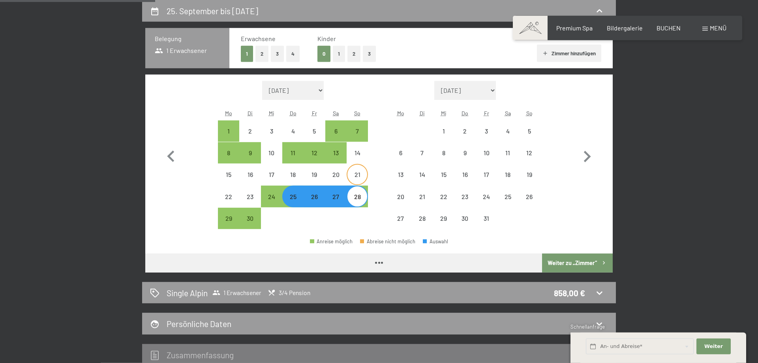
select select "2025-09-01"
select select "2025-10-01"
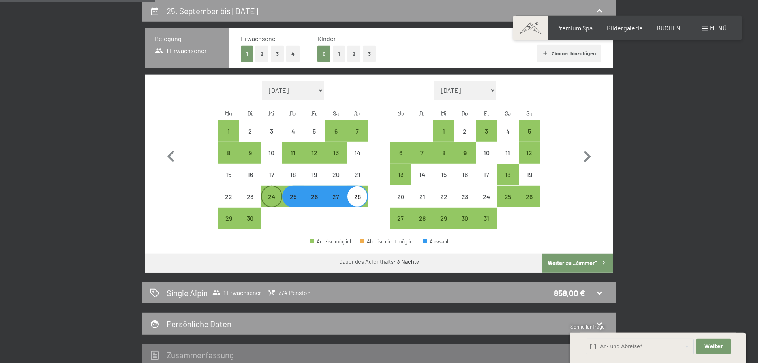
click at [272, 195] on div "24" at bounding box center [272, 203] width 20 height 20
select select "2025-09-01"
select select "2025-10-01"
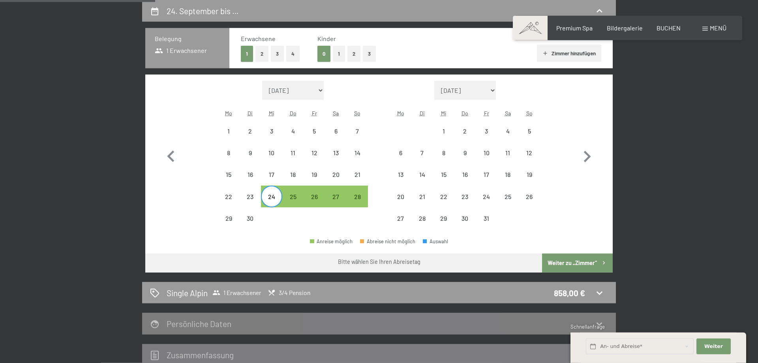
click at [284, 199] on div "22 23 24 25 26 27 28" at bounding box center [293, 197] width 150 height 22
click at [362, 197] on div "28" at bounding box center [357, 203] width 20 height 20
select select "2025-09-01"
select select "2025-10-01"
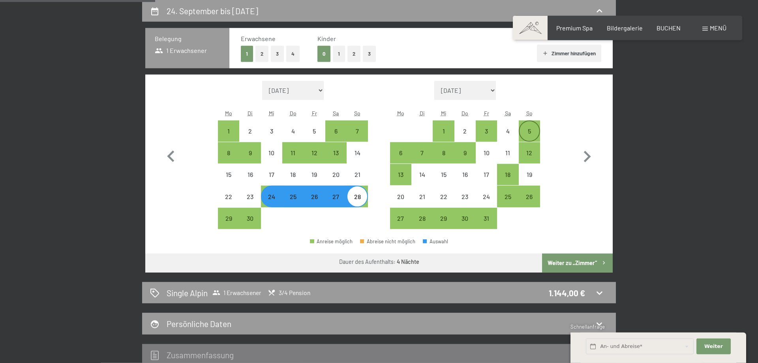
click at [526, 130] on div "5" at bounding box center [530, 138] width 20 height 20
select select "2025-09-01"
select select "2025-10-01"
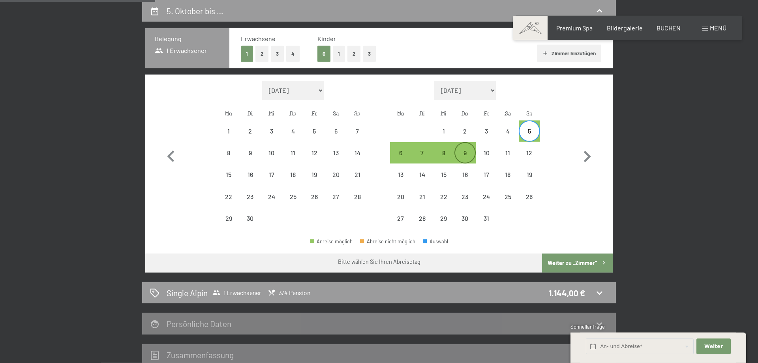
click at [466, 153] on div "9" at bounding box center [465, 160] width 20 height 20
select select "2025-09-01"
select select "2025-10-01"
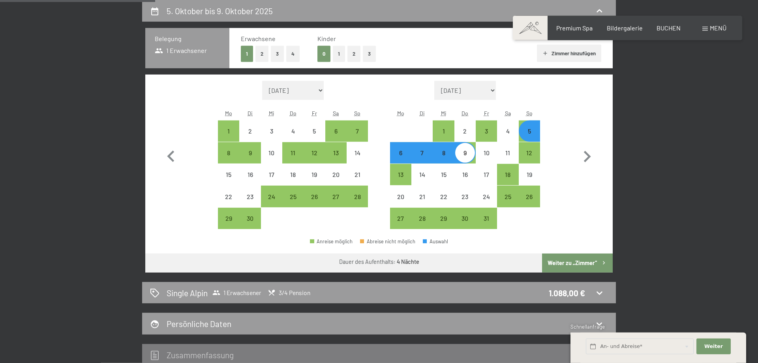
click at [576, 265] on button "Weiter zu „Zimmer“" at bounding box center [577, 262] width 71 height 19
select select "2025-09-01"
select select "2025-10-01"
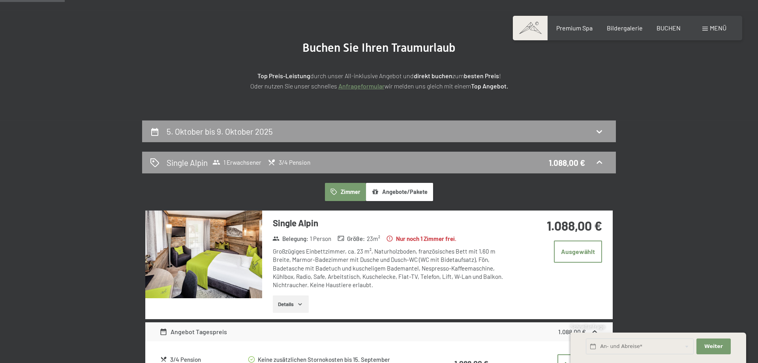
scroll to position [68, 0]
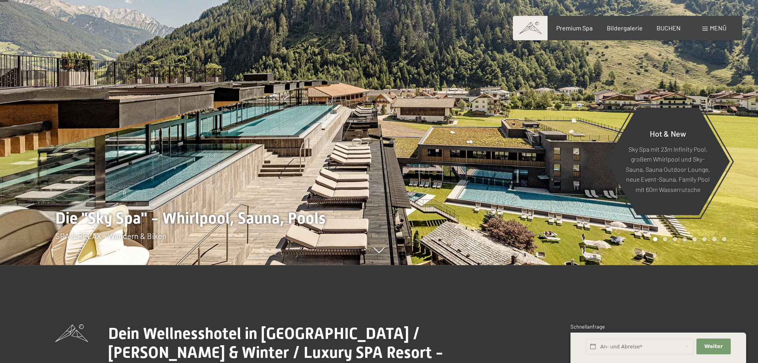
scroll to position [201, 0]
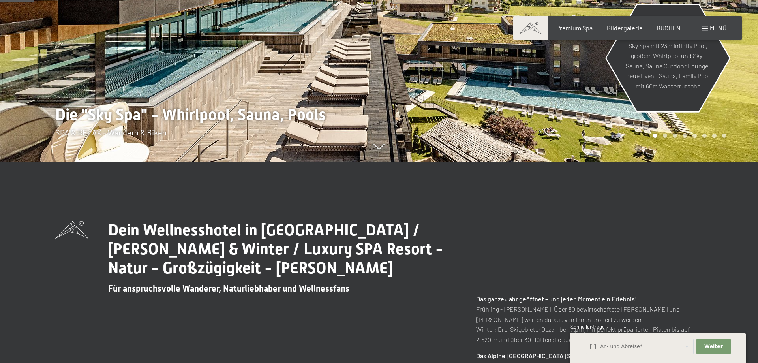
click at [661, 86] on p "Sky Spa mit 23m Infinity Pool, großem Whirlpool und Sky-Sauna, Sauna Outdoor Lo…" at bounding box center [668, 65] width 86 height 51
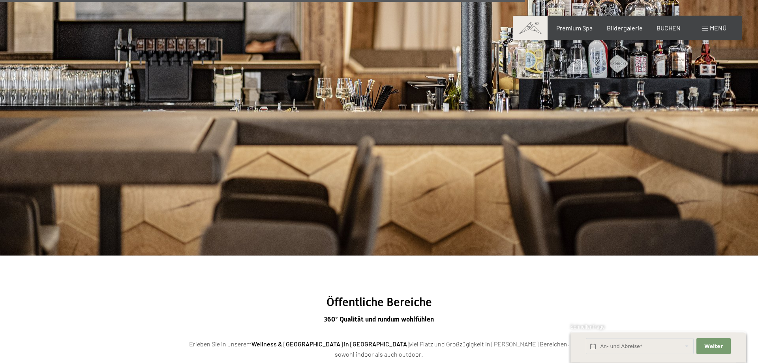
scroll to position [2314, 0]
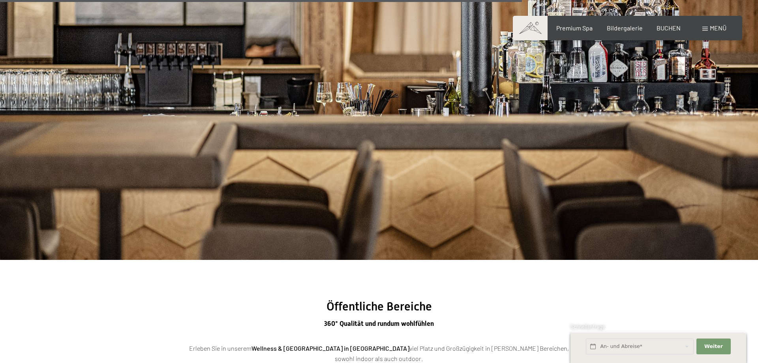
click at [714, 29] on span "Menü" at bounding box center [718, 28] width 17 height 8
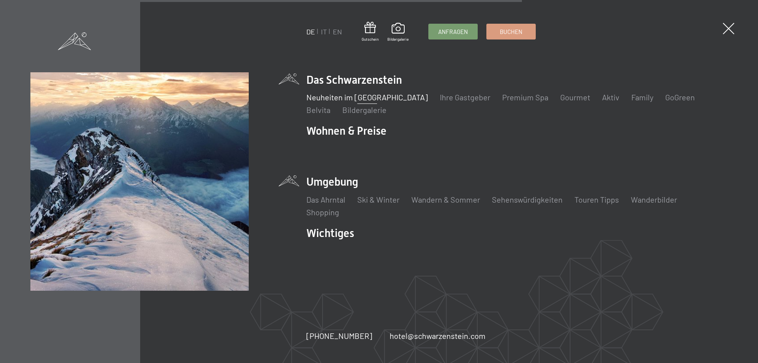
click at [344, 184] on li "Umgebung Das Ahrntal Ski & Winter Skifahren Skischule Wandern & [PERSON_NAME] W…" at bounding box center [516, 195] width 421 height 43
click at [339, 179] on li "Umgebung Das Ahrntal Ski & Winter Skifahren Skischule Wandern & [PERSON_NAME] W…" at bounding box center [516, 195] width 421 height 43
click at [332, 182] on li "Umgebung Das Ahrntal Ski & Winter Skifahren Skischule Wandern & [PERSON_NAME] W…" at bounding box center [516, 195] width 421 height 43
click at [325, 198] on link "Das Ahrntal" at bounding box center [325, 199] width 39 height 9
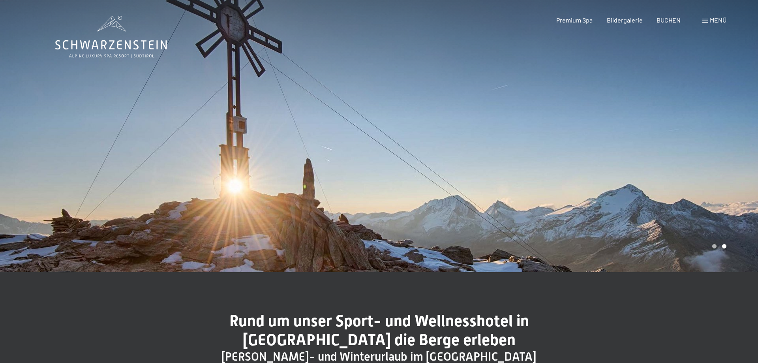
click at [721, 195] on div at bounding box center [568, 136] width 379 height 272
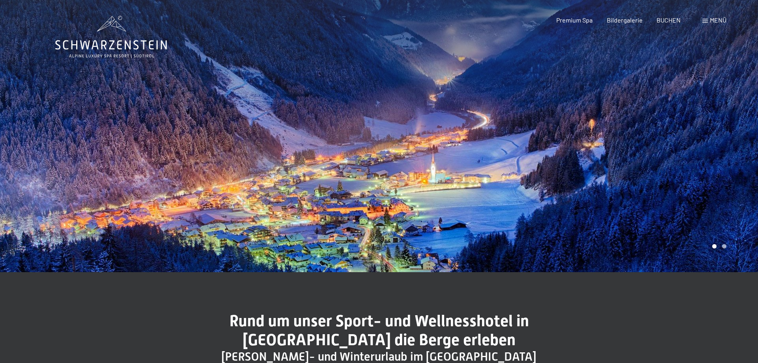
click at [721, 195] on div at bounding box center [568, 136] width 379 height 272
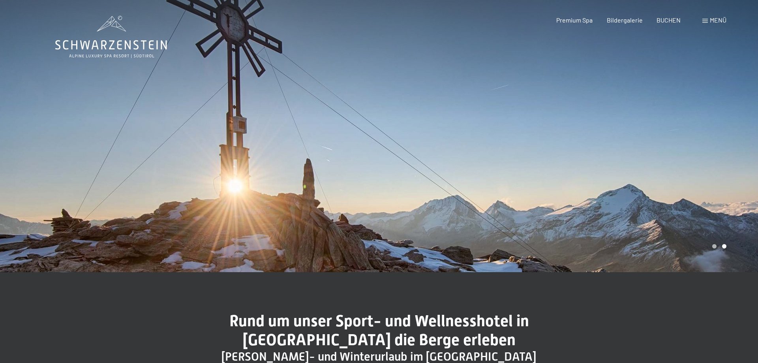
click at [721, 195] on div at bounding box center [568, 136] width 379 height 272
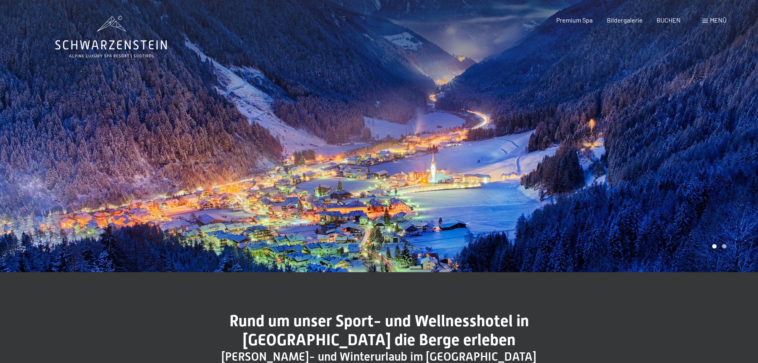
click at [721, 195] on div at bounding box center [568, 136] width 379 height 272
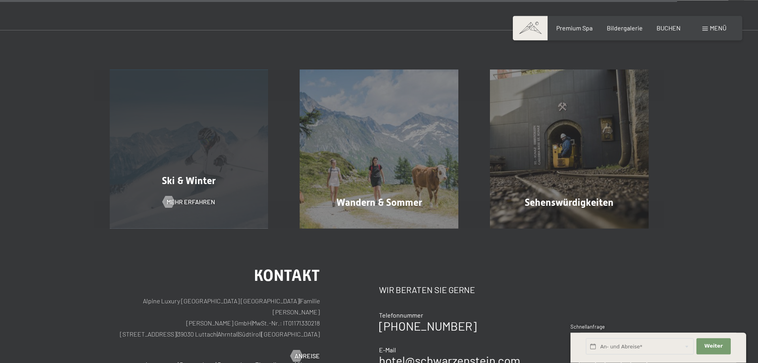
scroll to position [2698, 0]
